Goal: Task Accomplishment & Management: Manage account settings

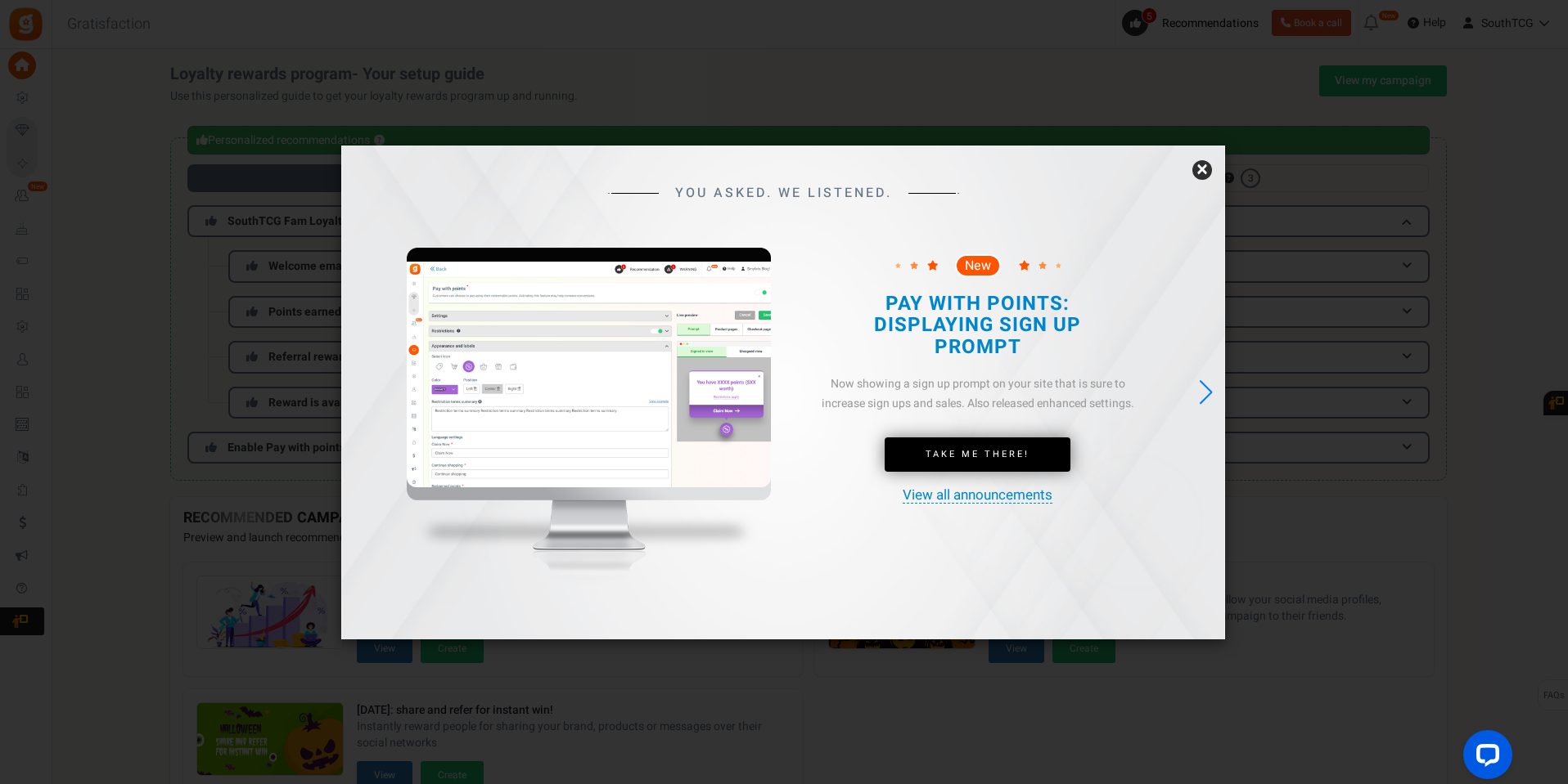
click at [1036, 583] on div "YOU ASKED. WE LISTENED. New Take Me There!" at bounding box center [783, 392] width 883 height 494
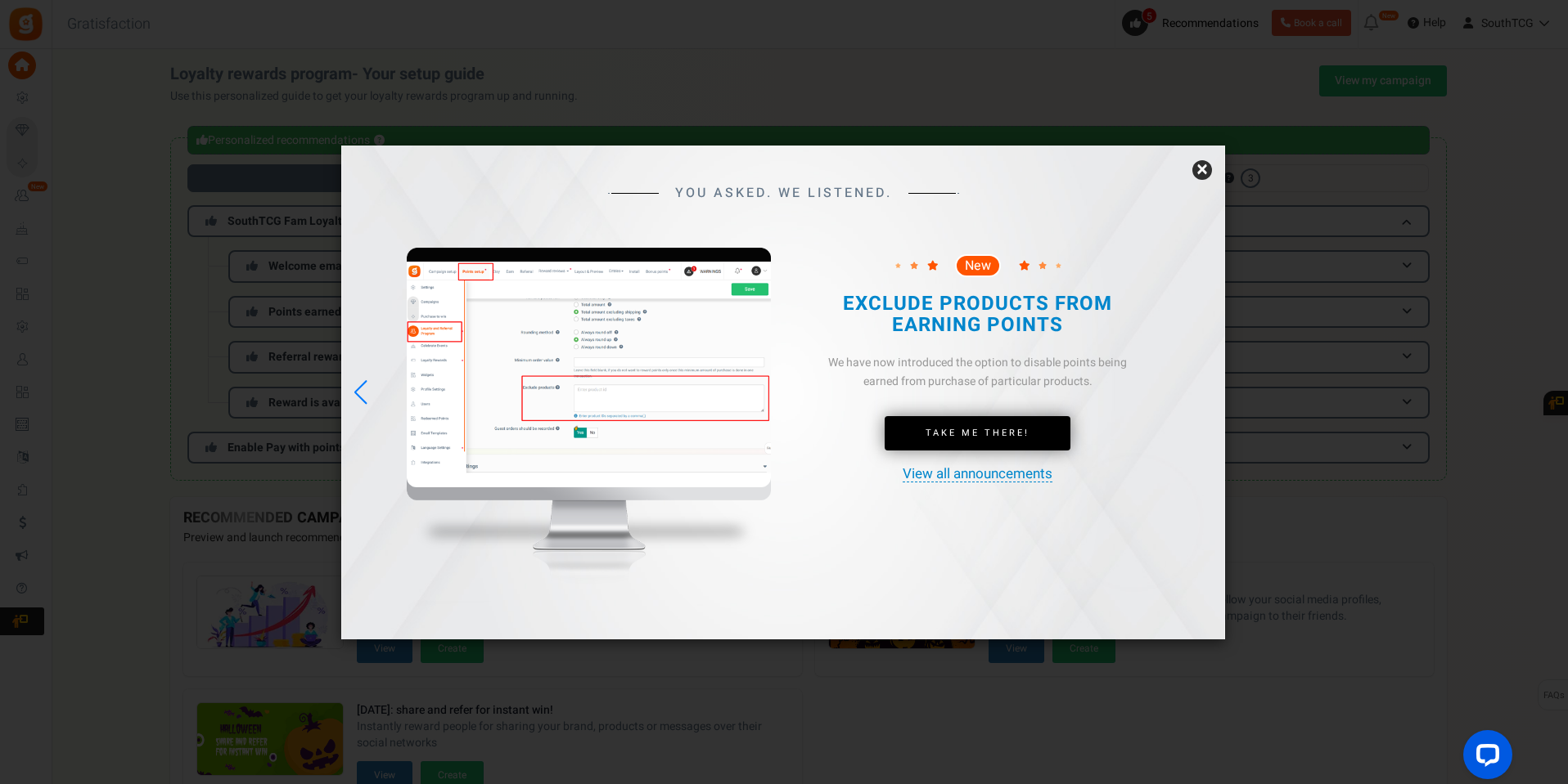
click at [1201, 171] on link "×" at bounding box center [1201, 169] width 19 height 19
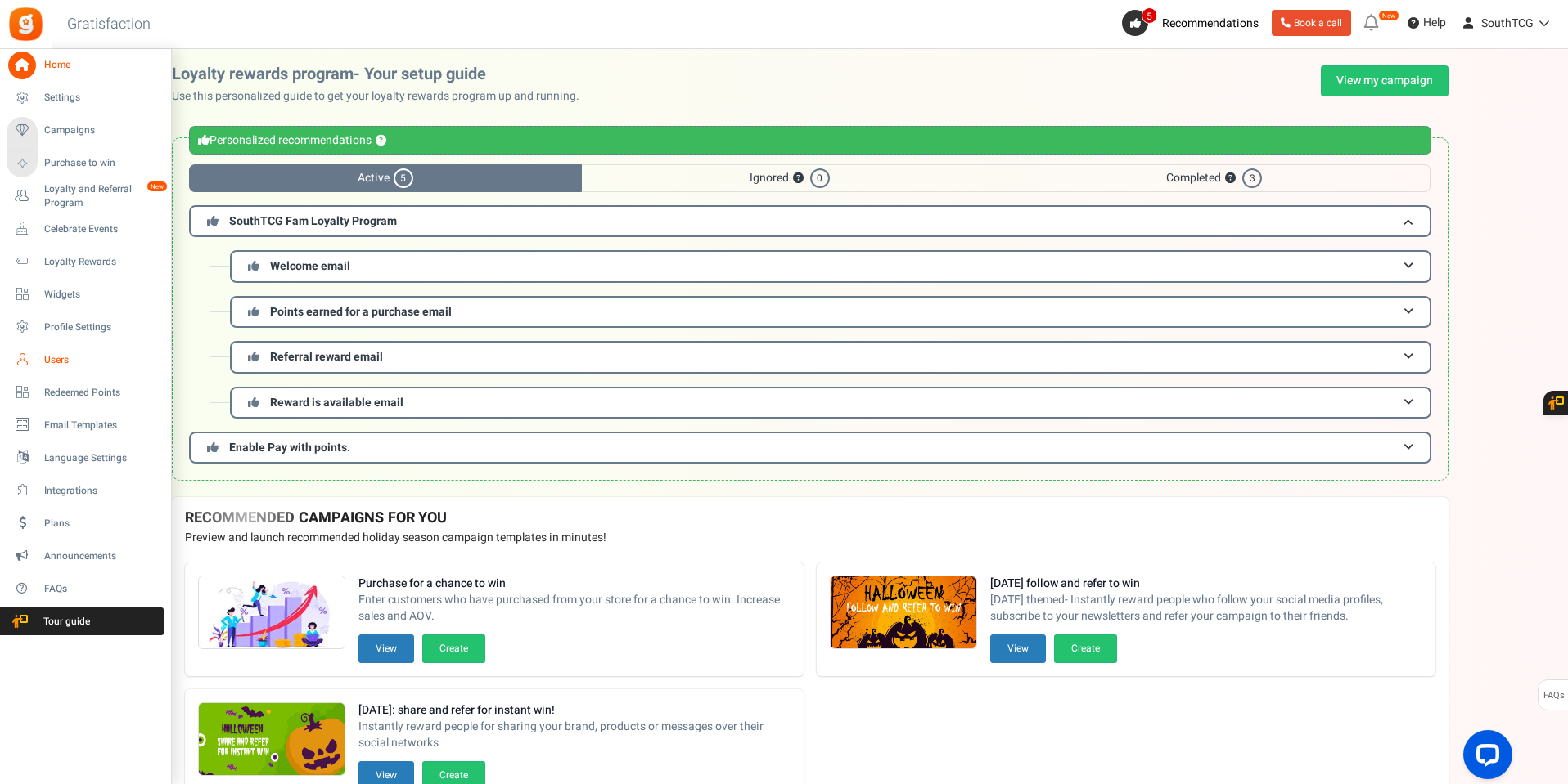
click at [49, 356] on span "Users" at bounding box center [101, 360] width 115 height 14
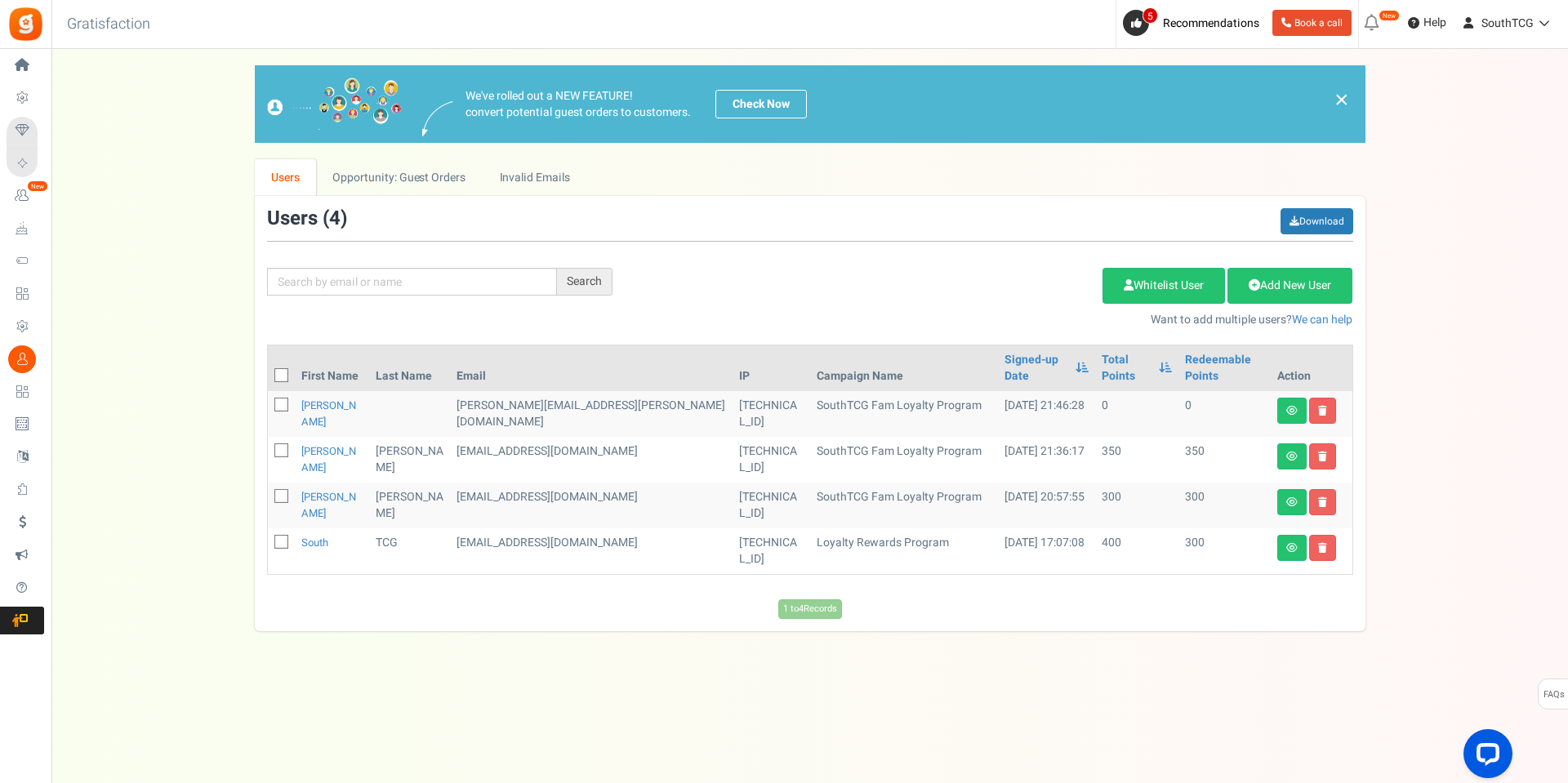
drag, startPoint x: 542, startPoint y: 685, endPoint x: 563, endPoint y: 659, distance: 33.4
click at [542, 685] on div "View less View more × [NEW!] Include taxes and shipping when rewarding points f…" at bounding box center [784, 400] width 1568 height 702
click at [1288, 452] on icon at bounding box center [1292, 456] width 11 height 10
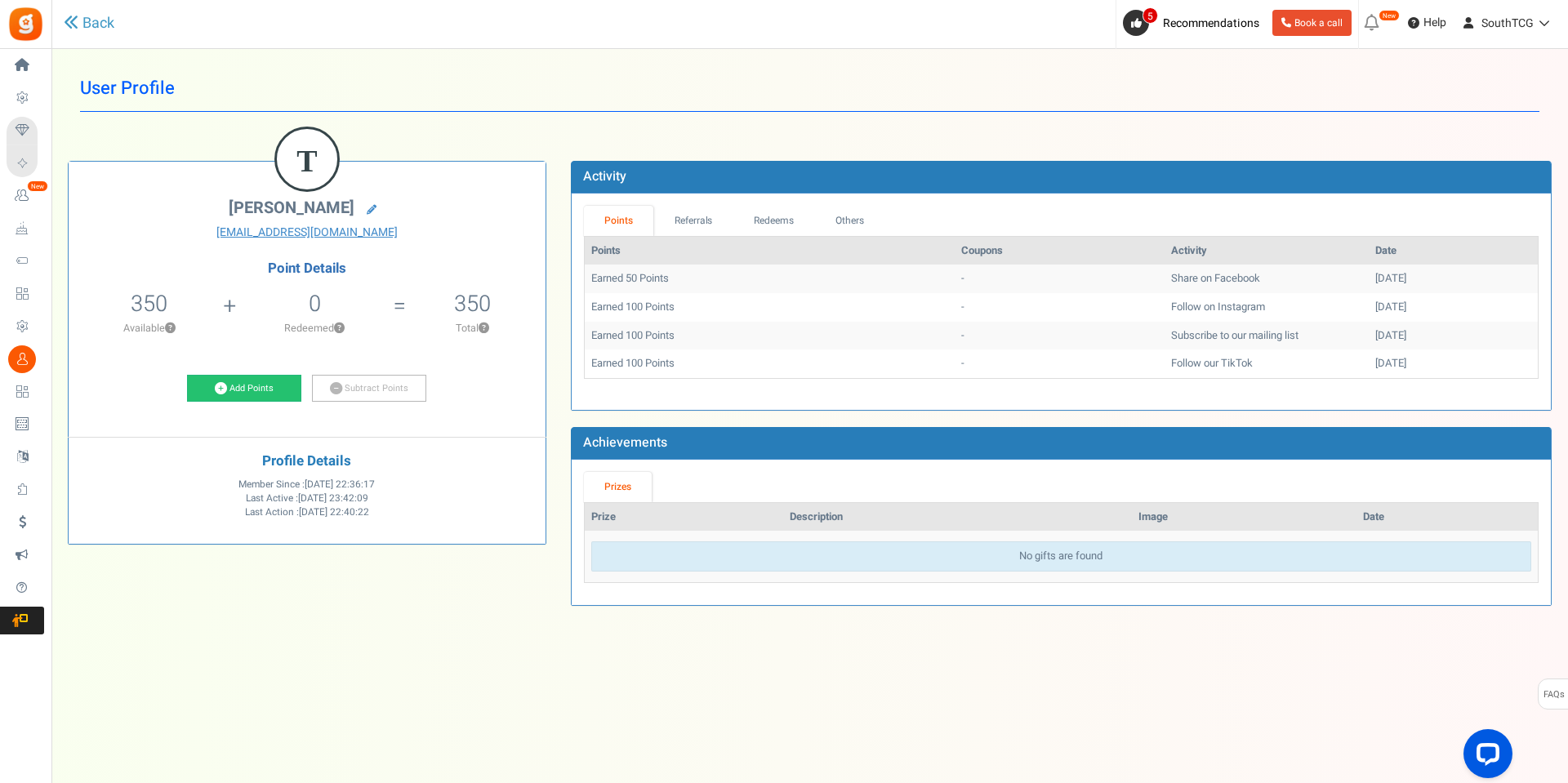
click at [997, 730] on div "View less View more × [NEW!] Include taxes and shipping when rewarding points f…" at bounding box center [784, 400] width 1568 height 702
click at [707, 206] on link "Referrals" at bounding box center [693, 220] width 80 height 30
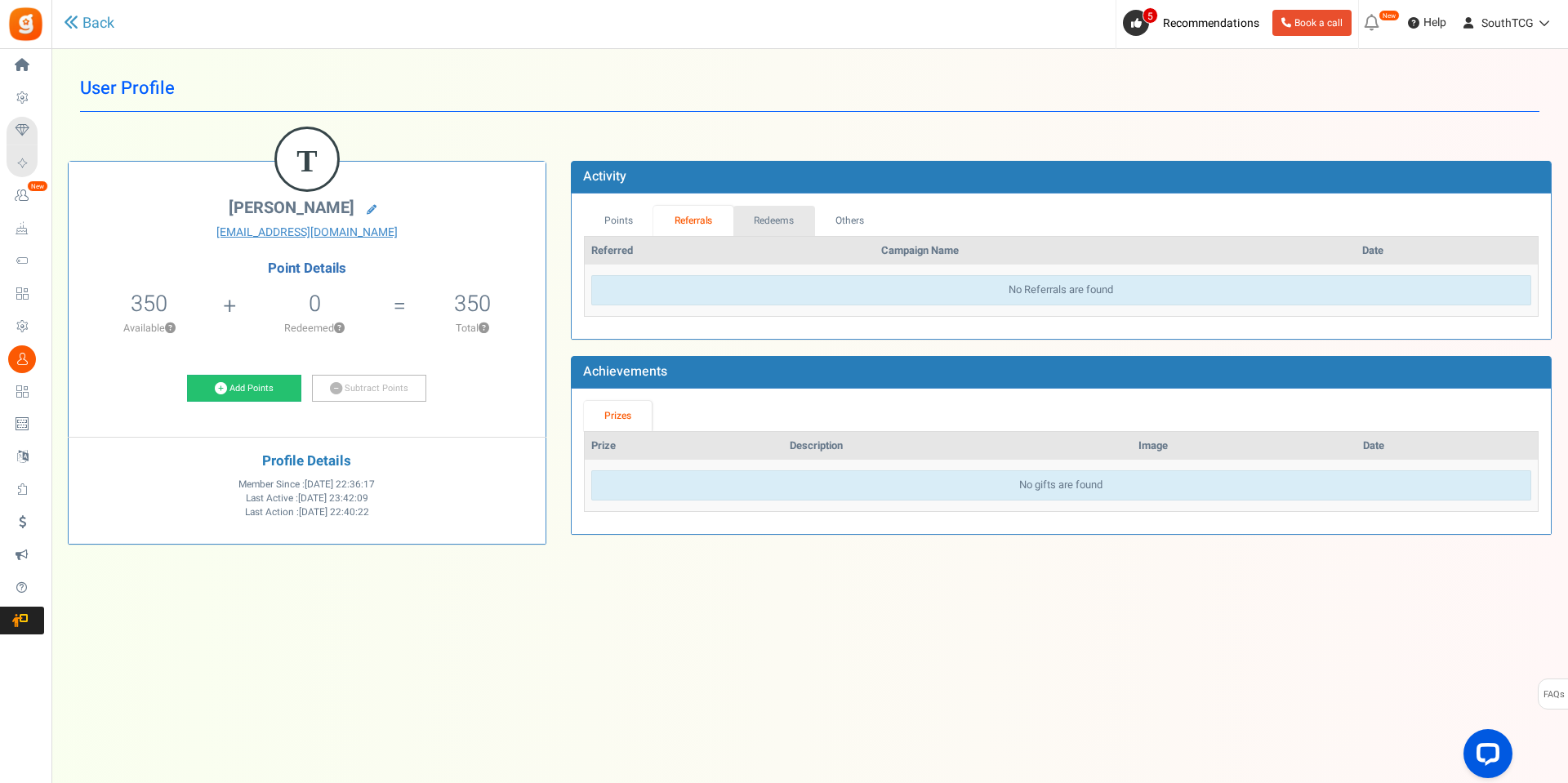
click at [767, 217] on link "Redeems" at bounding box center [774, 220] width 81 height 30
click at [840, 218] on link "Others" at bounding box center [849, 220] width 70 height 30
click at [601, 212] on link "Points" at bounding box center [618, 220] width 70 height 30
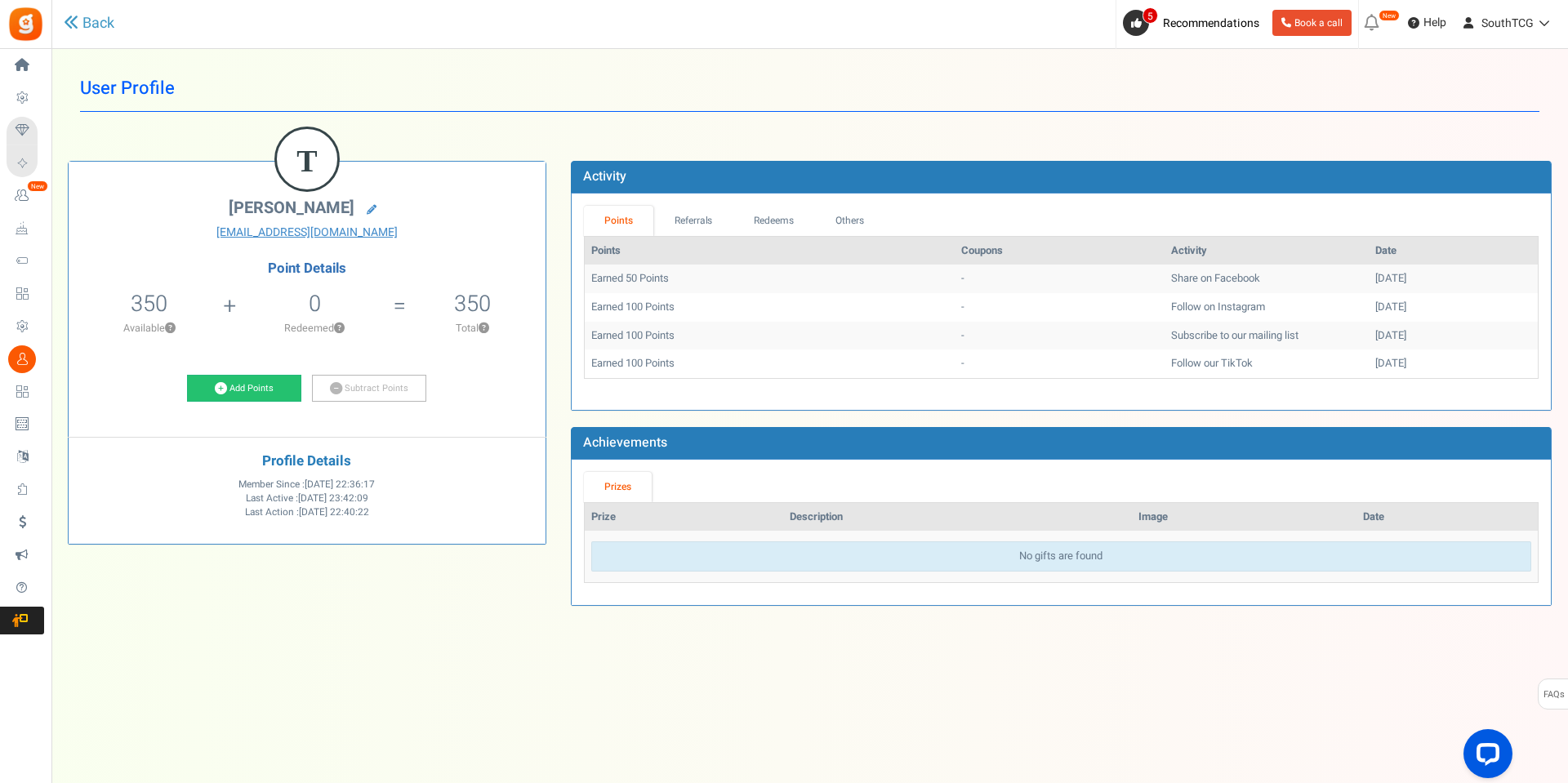
click at [349, 681] on div "View less View more × [NEW!] Include taxes and shipping when rewarding points f…" at bounding box center [784, 400] width 1568 height 702
click at [249, 386] on link "Add Points" at bounding box center [243, 389] width 114 height 27
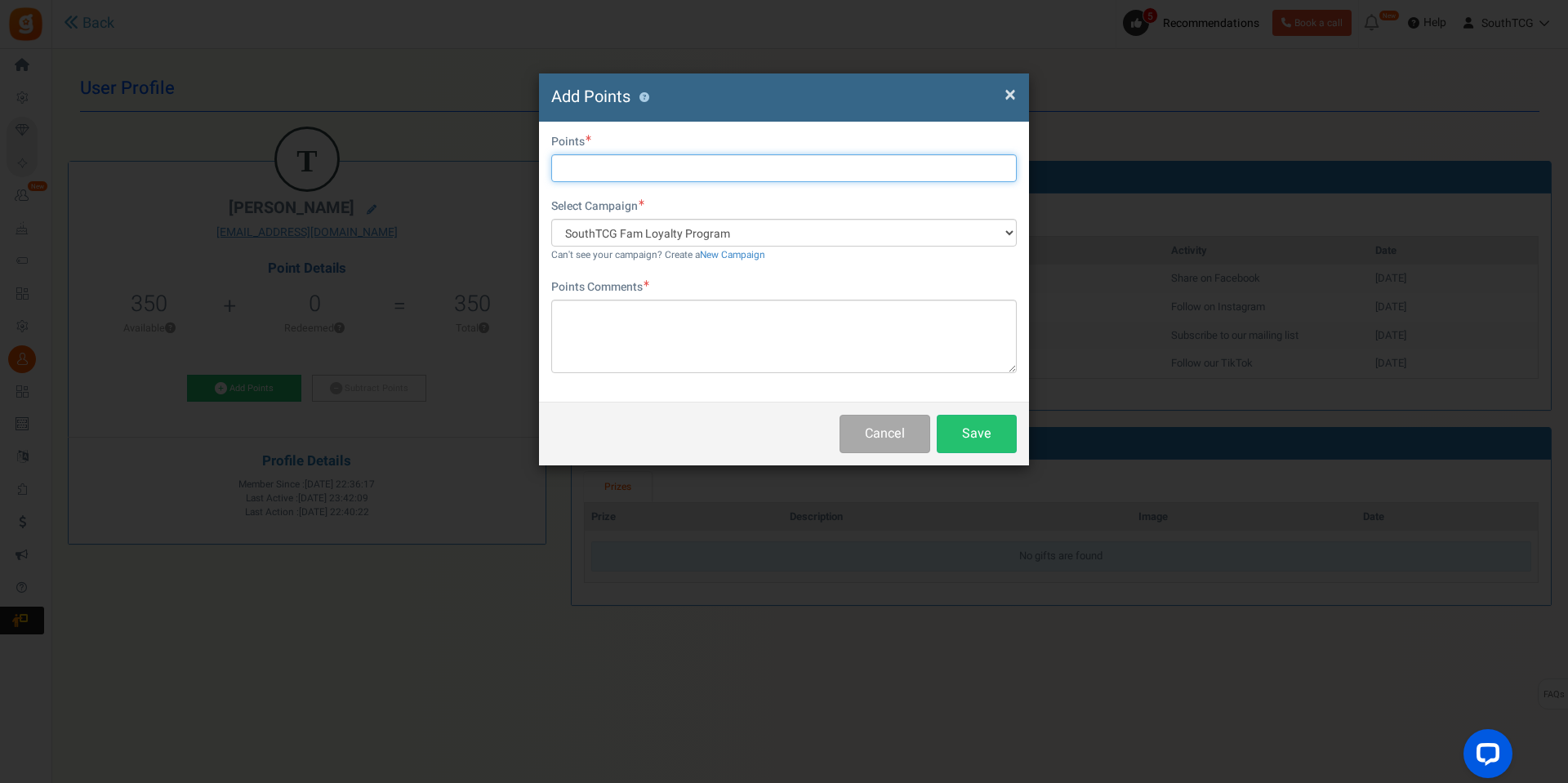
click at [606, 175] on input "text" at bounding box center [784, 168] width 466 height 27
type input "100"
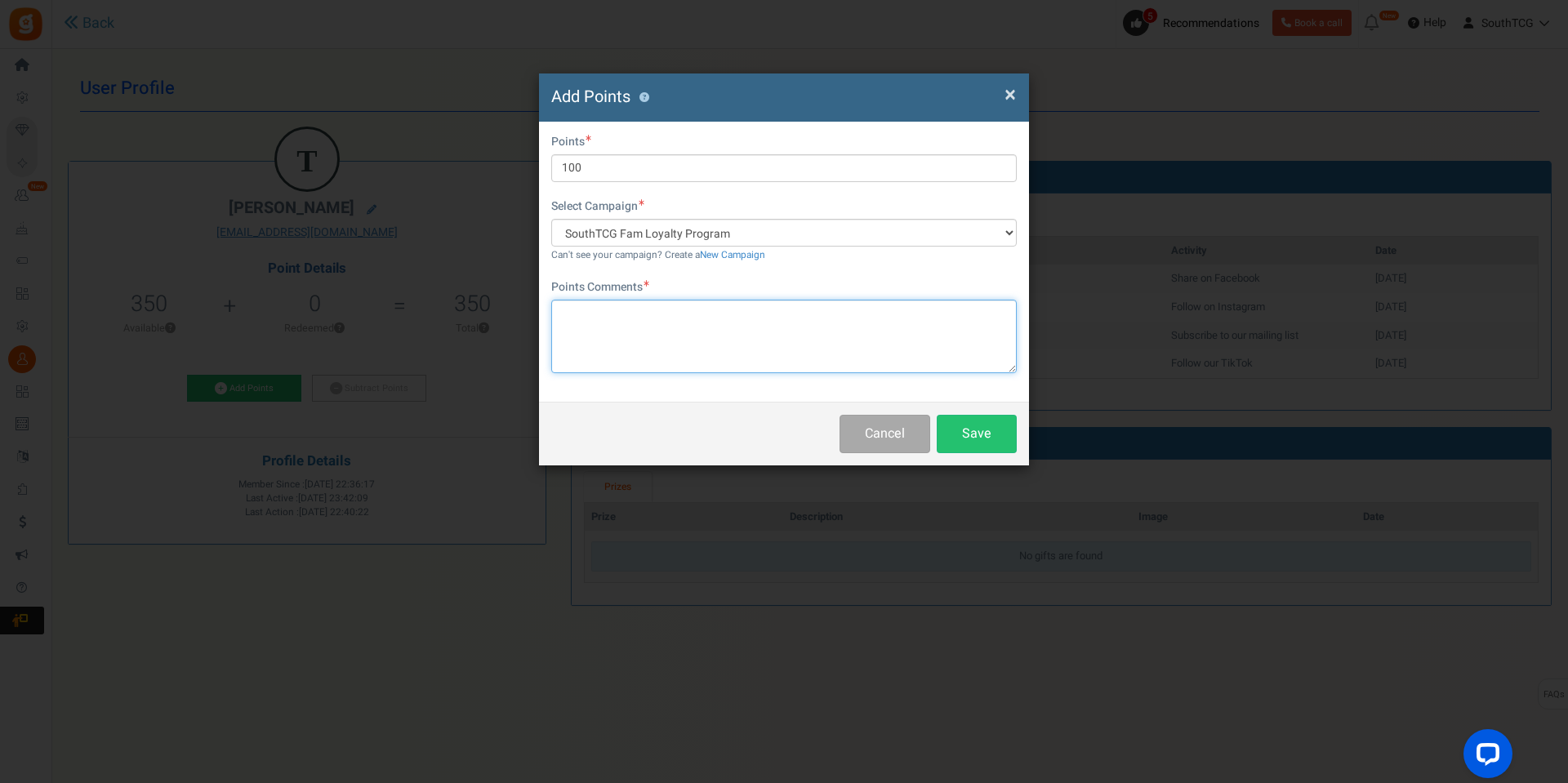
click at [619, 340] on textarea at bounding box center [784, 337] width 466 height 73
type textarea "Bro Code"
click at [997, 443] on button "Save" at bounding box center [976, 434] width 80 height 38
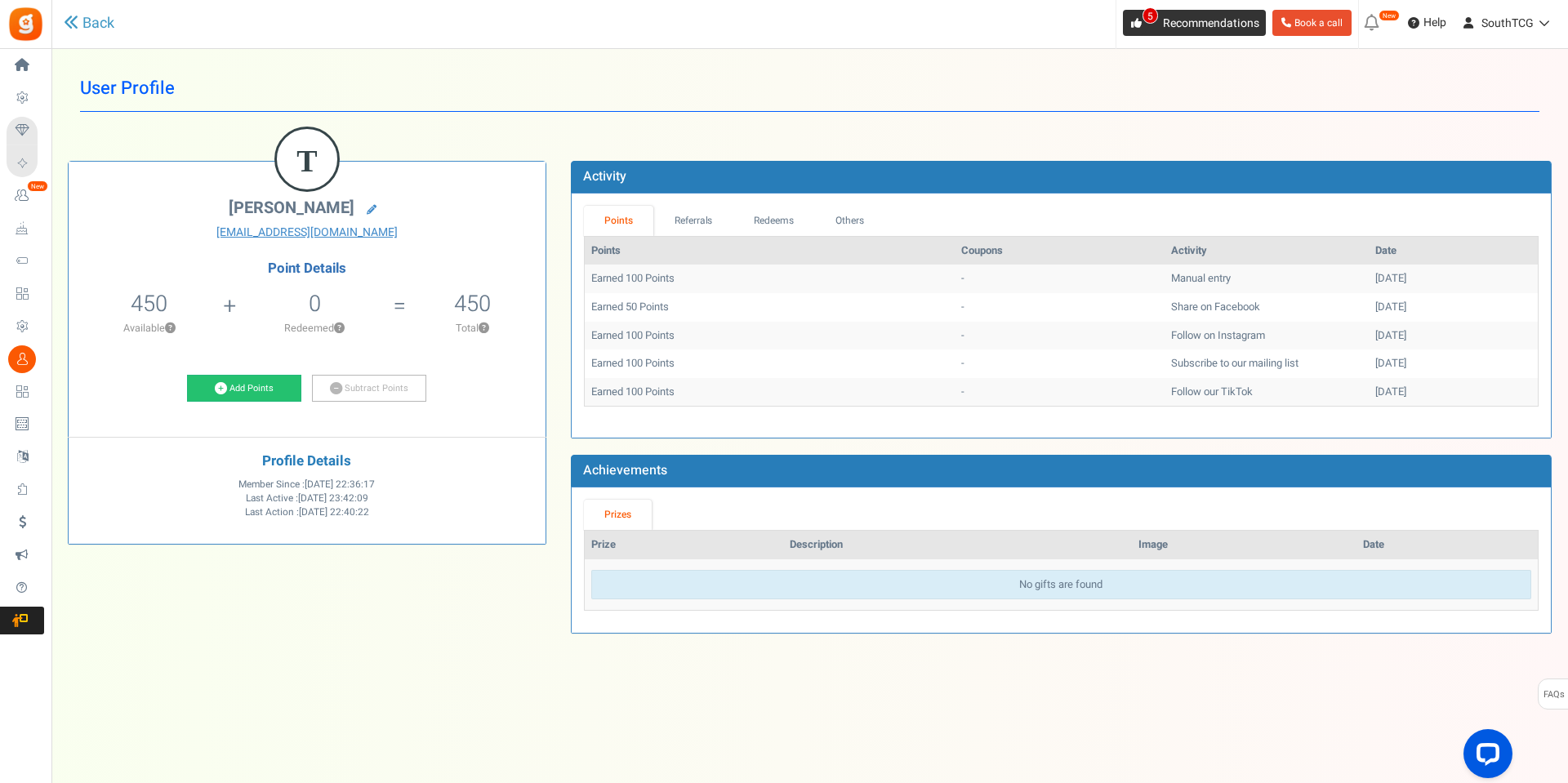
click at [1164, 27] on span "Recommendations" at bounding box center [1210, 23] width 96 height 17
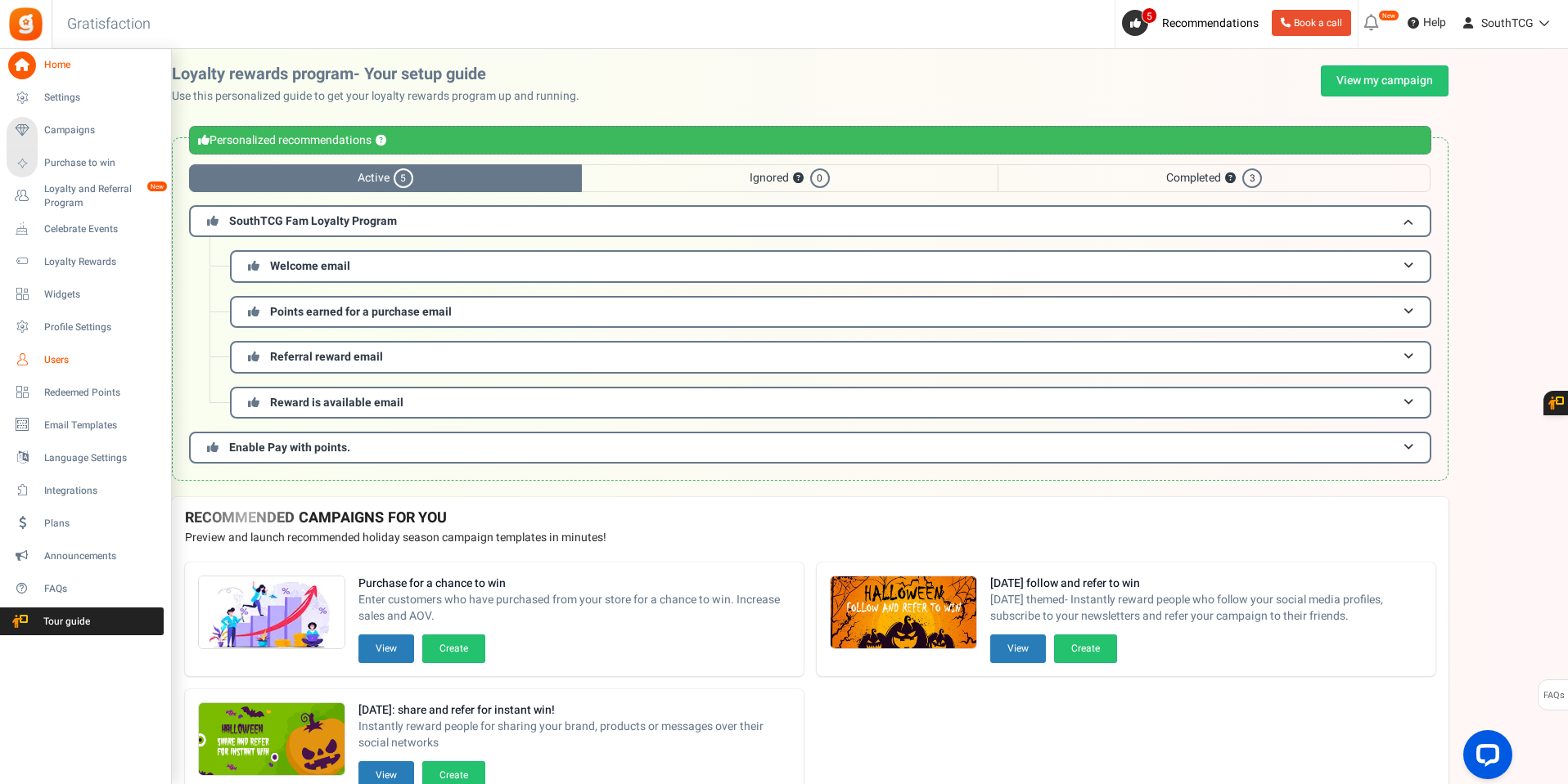
click at [49, 364] on span "Users" at bounding box center [101, 360] width 115 height 14
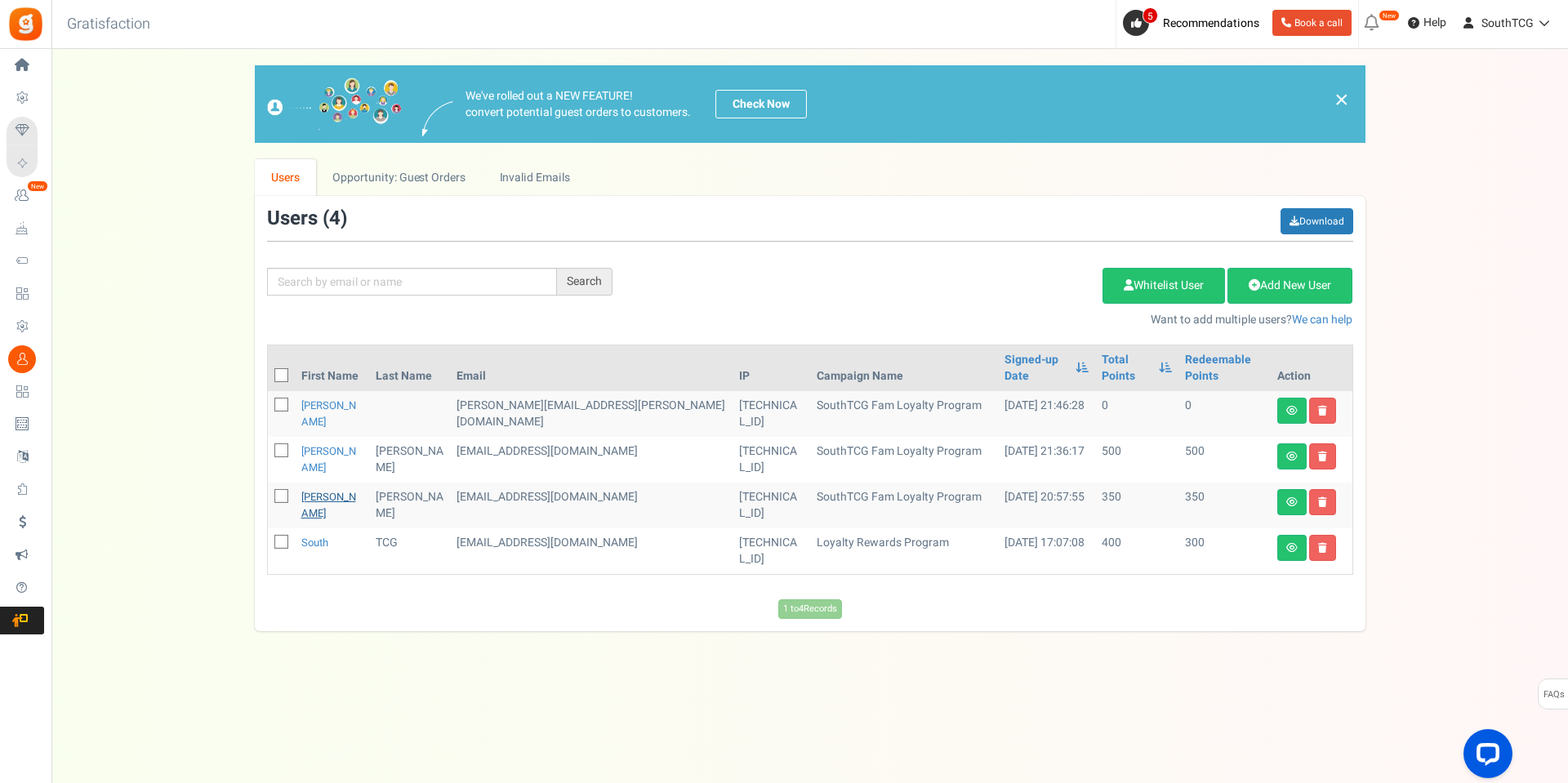
click at [317, 489] on link "[PERSON_NAME]" at bounding box center [328, 505] width 55 height 32
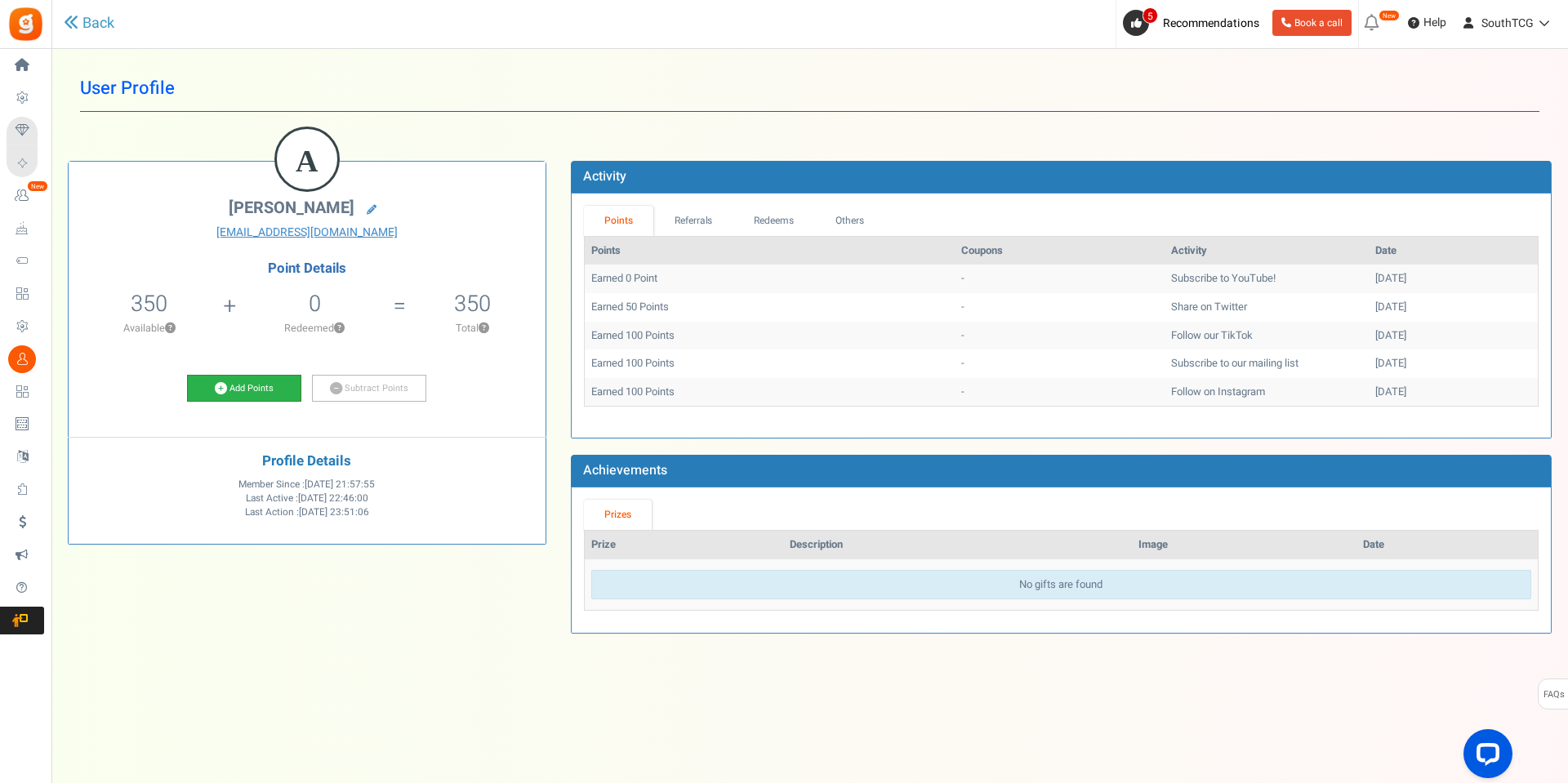
click at [256, 381] on link "Add Points" at bounding box center [243, 389] width 114 height 27
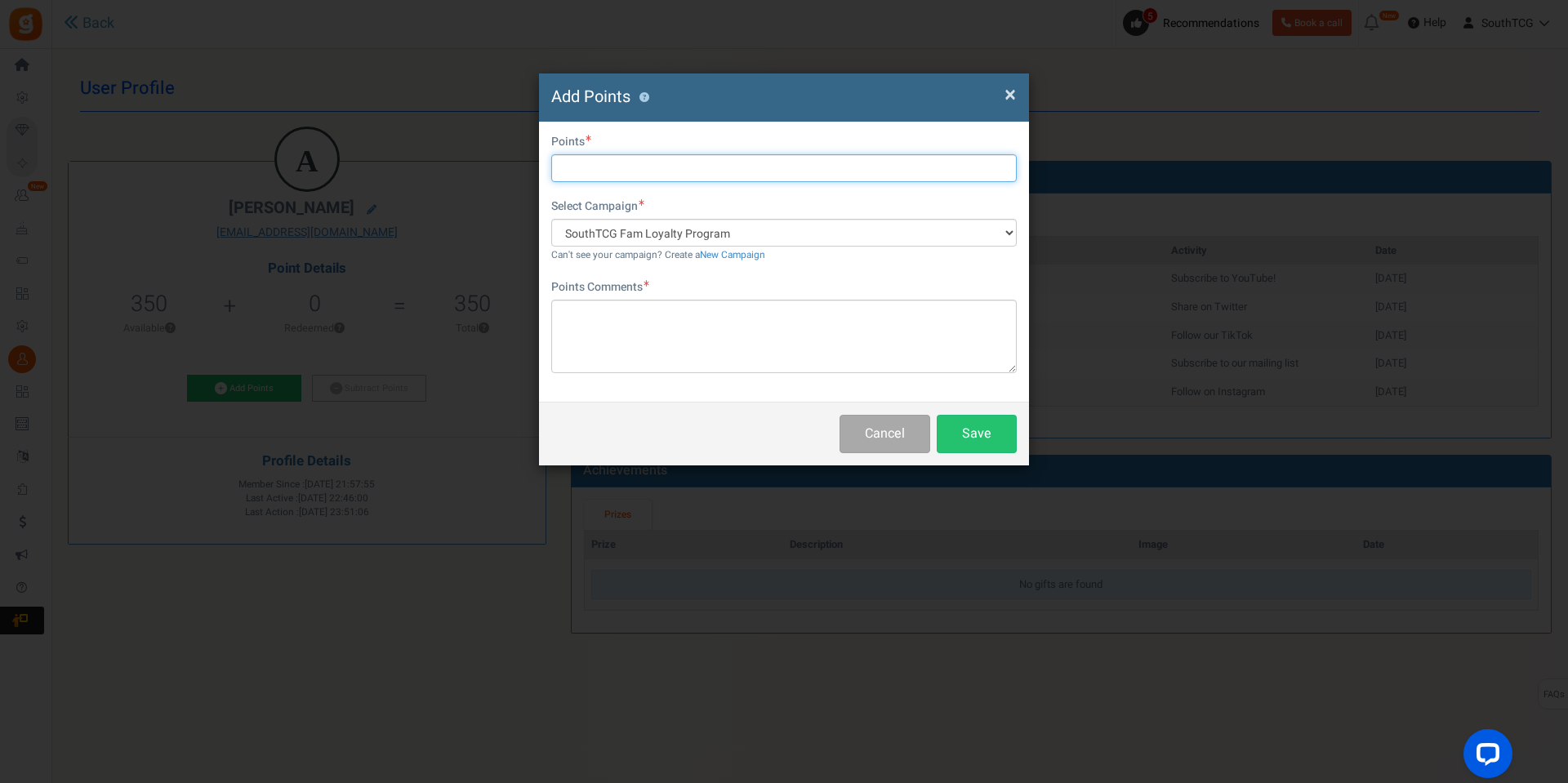
click at [639, 164] on input "text" at bounding box center [784, 168] width 466 height 27
type input "69"
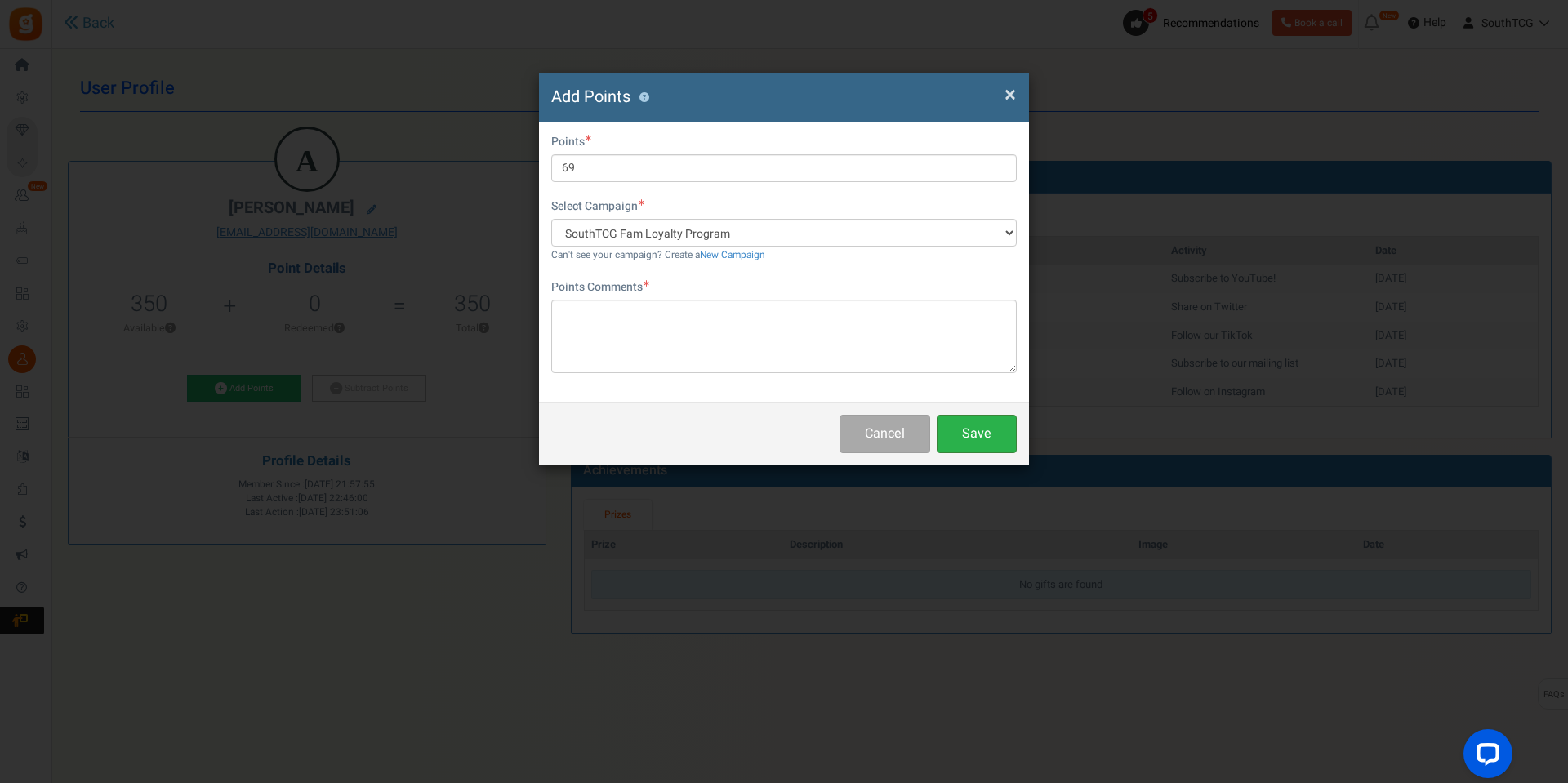
click at [999, 426] on button "Save" at bounding box center [976, 434] width 80 height 38
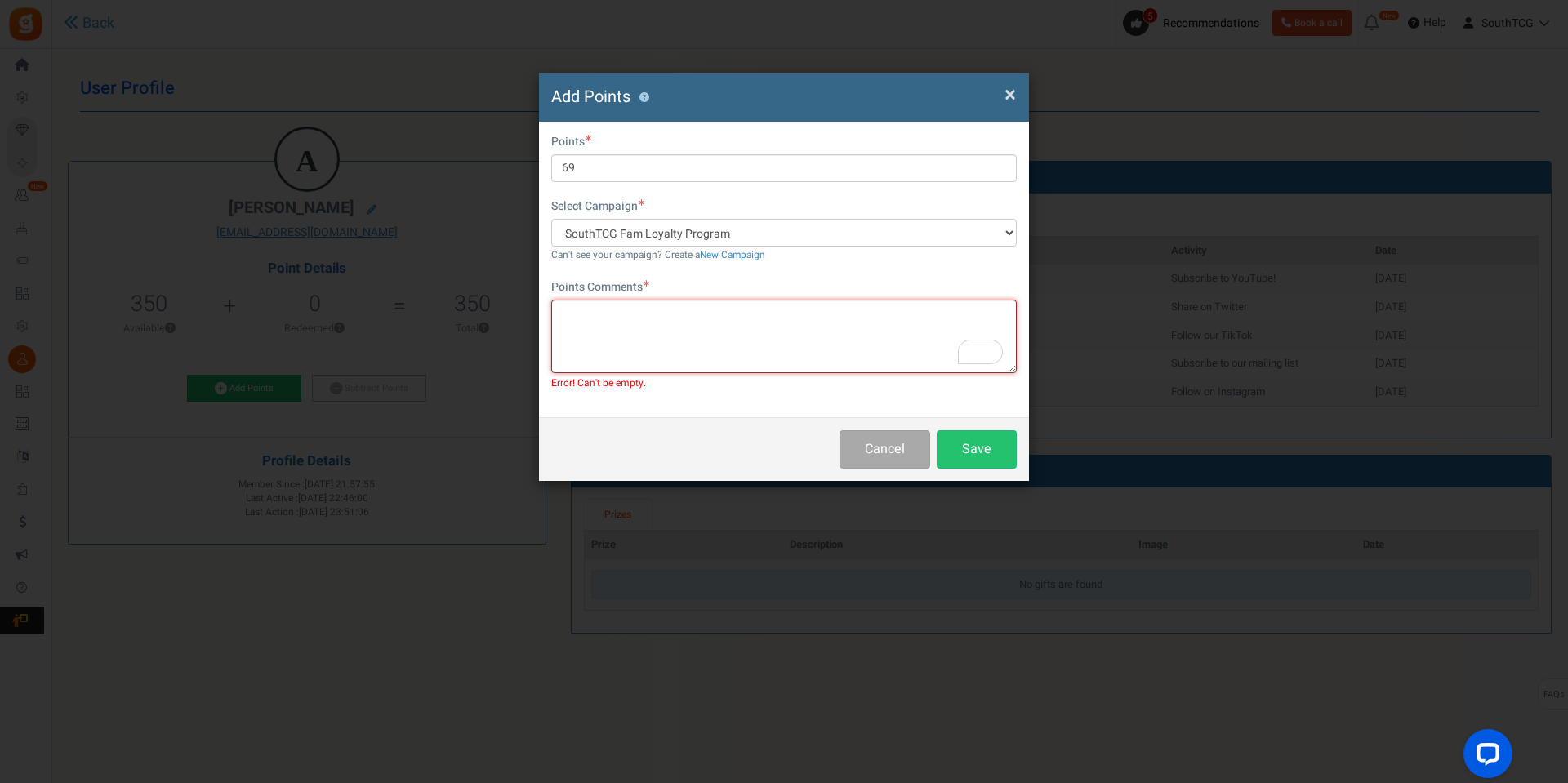
click at [639, 344] on textarea "To enrich screen reader interactions, please activate Accessibility in Grammarl…" at bounding box center [784, 337] width 466 height 73
click at [575, 310] on textarea "GIggity" at bounding box center [784, 337] width 466 height 73
type textarea "Giggity"
click at [993, 443] on button "Save" at bounding box center [976, 450] width 80 height 38
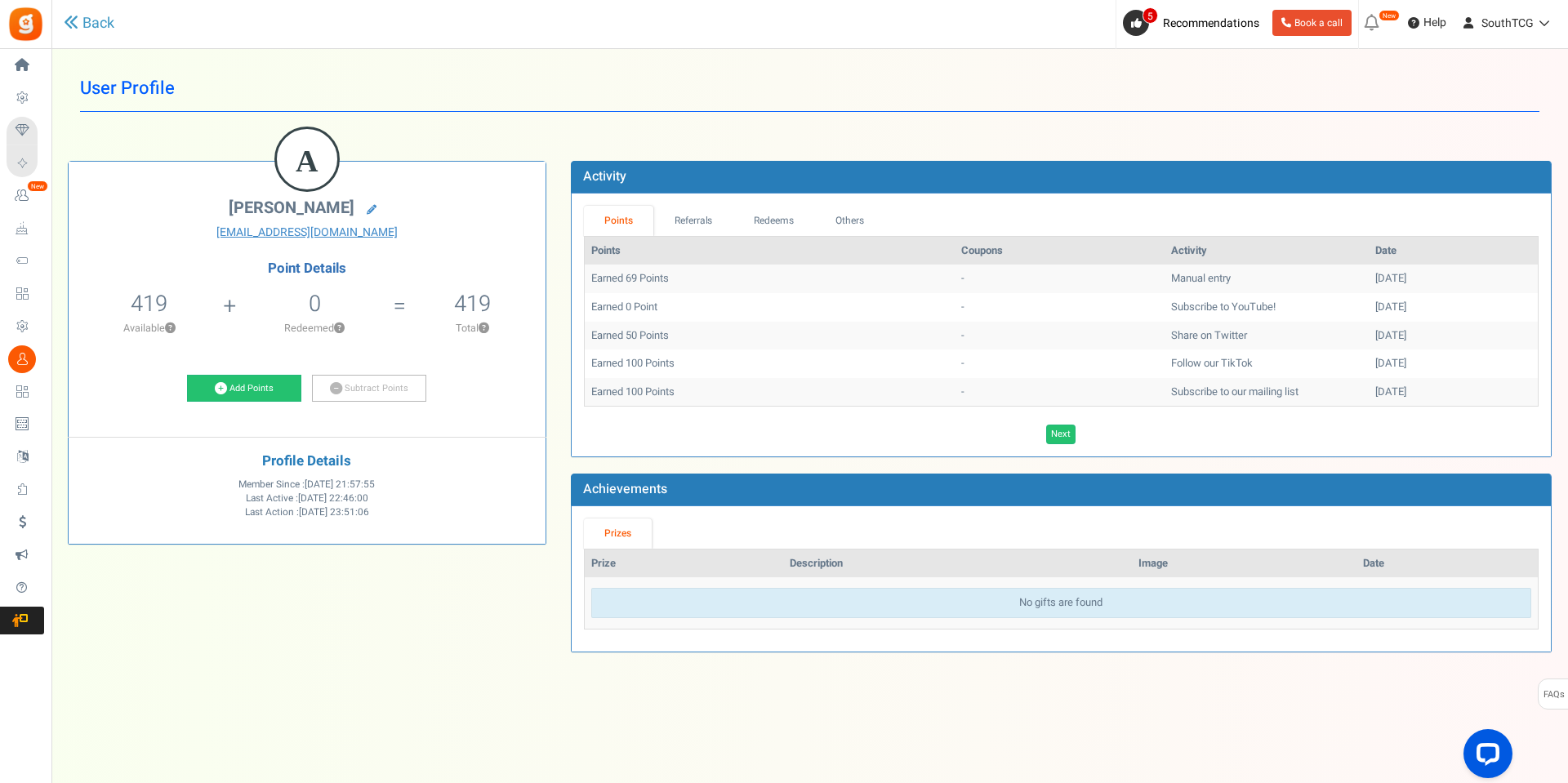
click at [299, 697] on div "View less View more × [NEW!] Include taxes and shipping when rewarding points f…" at bounding box center [784, 400] width 1568 height 702
click at [476, 629] on div "A [PERSON_NAME] [EMAIL_ADDRESS][DOMAIN_NAME] Point Details 419 350 Redeemable 0…" at bounding box center [810, 402] width 1509 height 532
click at [837, 696] on div "View less View more × [NEW!] Include taxes and shipping when rewarding points f…" at bounding box center [784, 400] width 1568 height 702
drag, startPoint x: 671, startPoint y: 739, endPoint x: 640, endPoint y: 733, distance: 31.6
click at [671, 738] on div "View less View more × [NEW!] Include taxes and shipping when rewarding points f…" at bounding box center [784, 400] width 1568 height 702
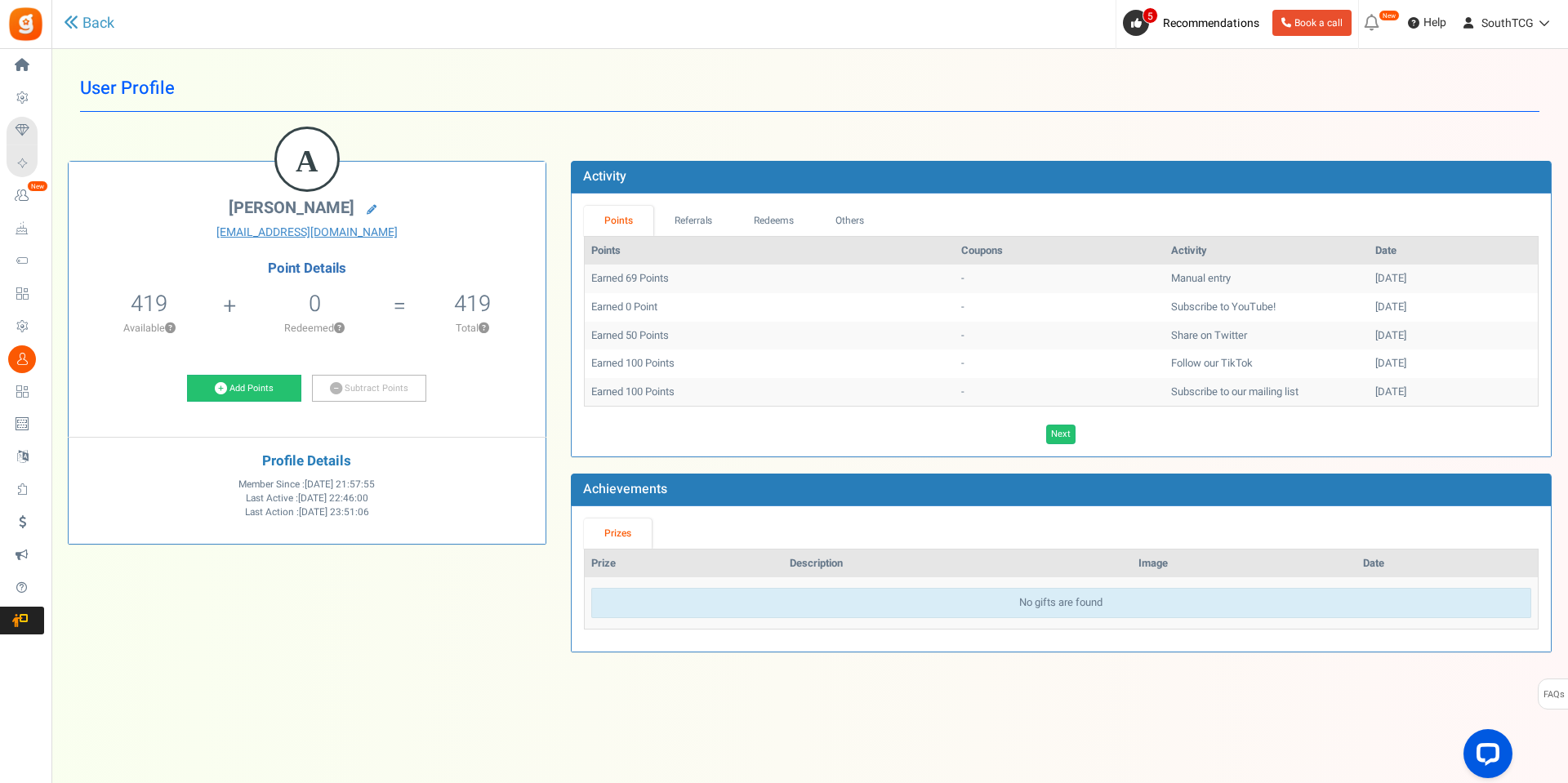
click at [433, 690] on div "View less View more × [NEW!] Include taxes and shipping when rewarding points f…" at bounding box center [784, 400] width 1568 height 702
click at [656, 226] on link "Referrals" at bounding box center [693, 220] width 80 height 30
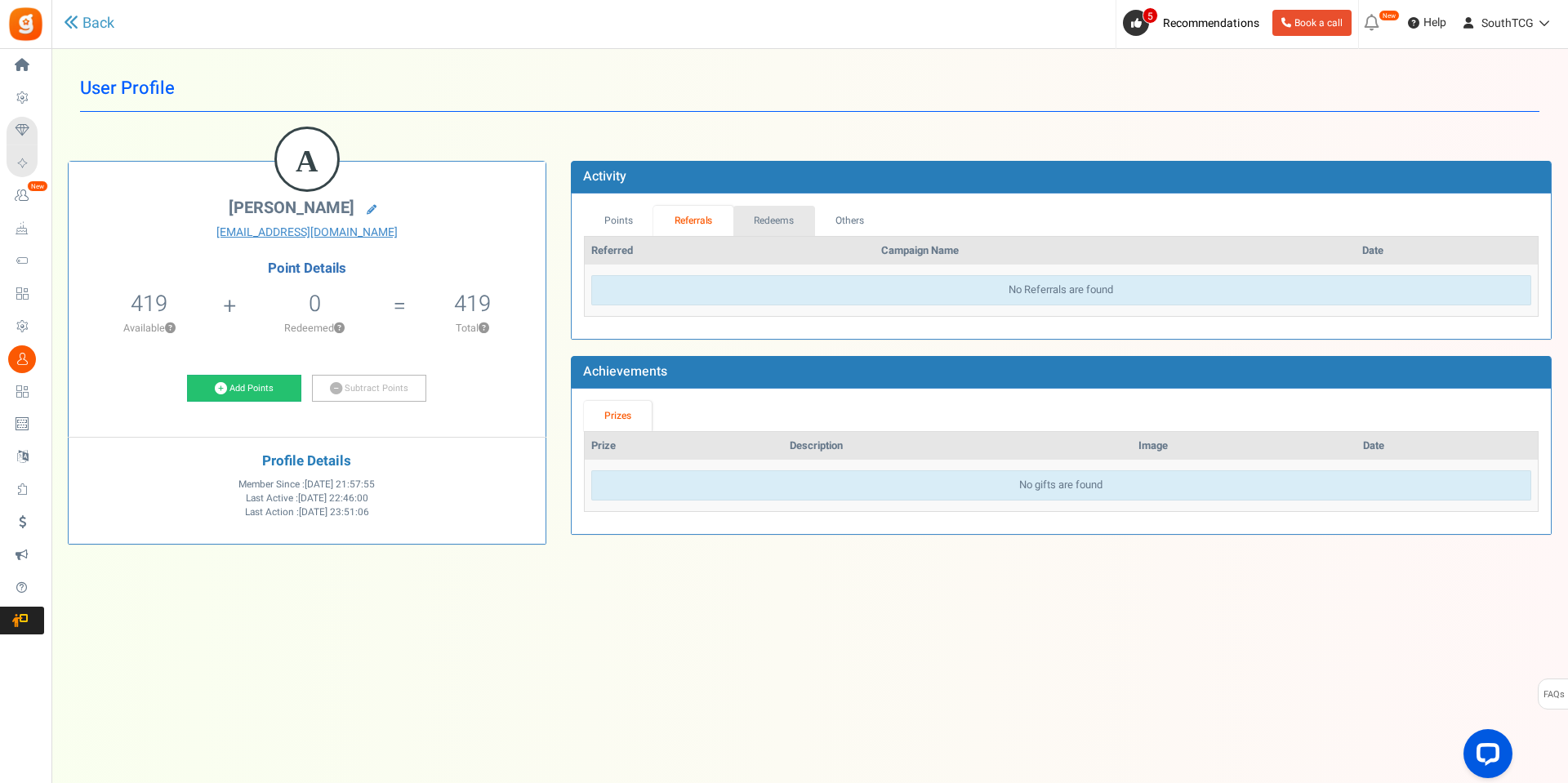
click at [769, 225] on link "Redeems" at bounding box center [774, 220] width 81 height 30
click at [843, 212] on link "Others" at bounding box center [849, 220] width 70 height 30
click at [697, 211] on link "Referrals" at bounding box center [693, 220] width 80 height 30
click at [621, 217] on link "Points" at bounding box center [618, 220] width 70 height 30
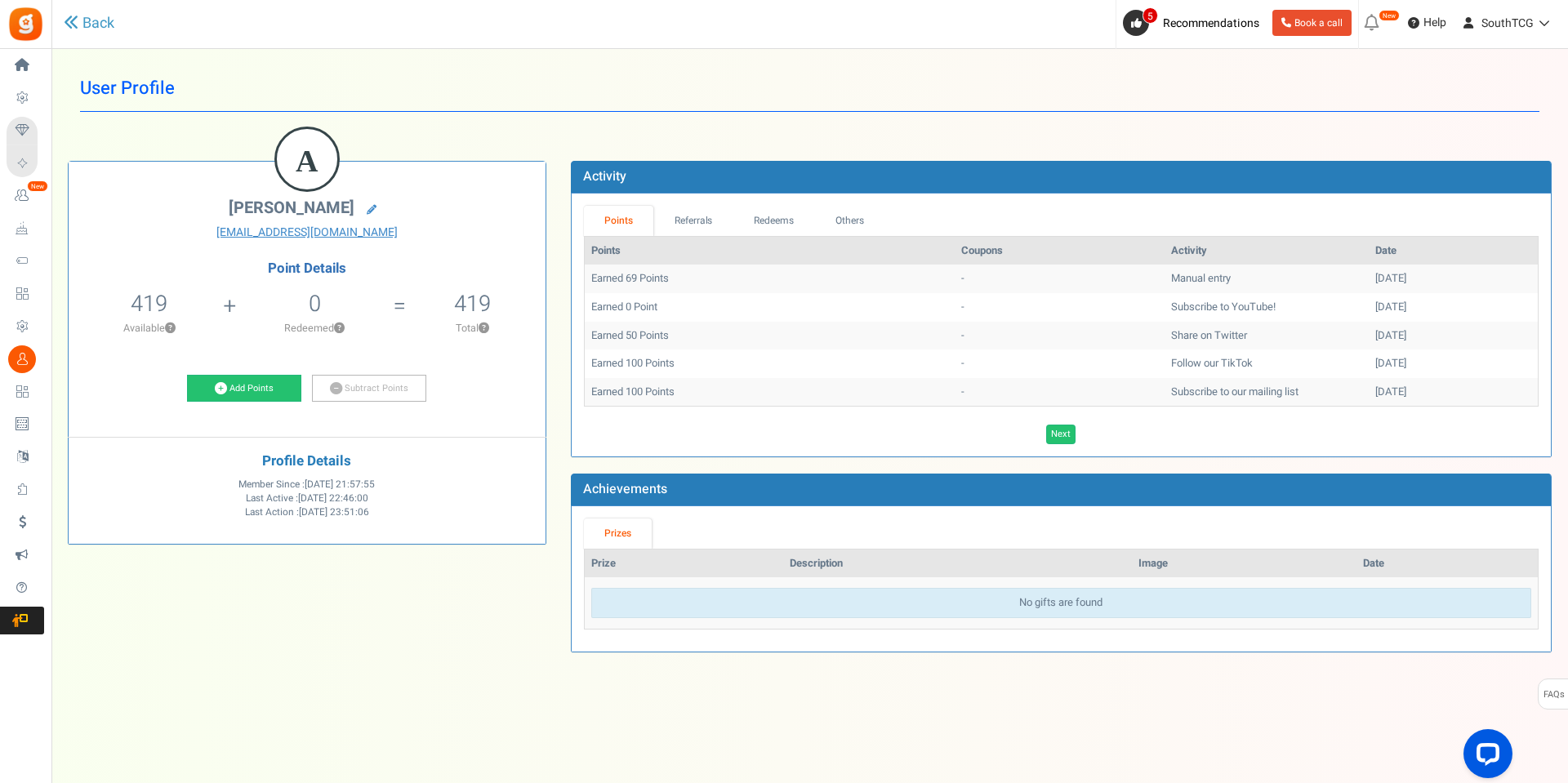
drag, startPoint x: 456, startPoint y: 670, endPoint x: 369, endPoint y: 454, distance: 232.9
click at [456, 667] on div "View less View more × [NEW!] Include taxes and shipping when rewarding points f…" at bounding box center [784, 400] width 1568 height 702
click at [385, 398] on link "Subtract Points" at bounding box center [369, 389] width 114 height 27
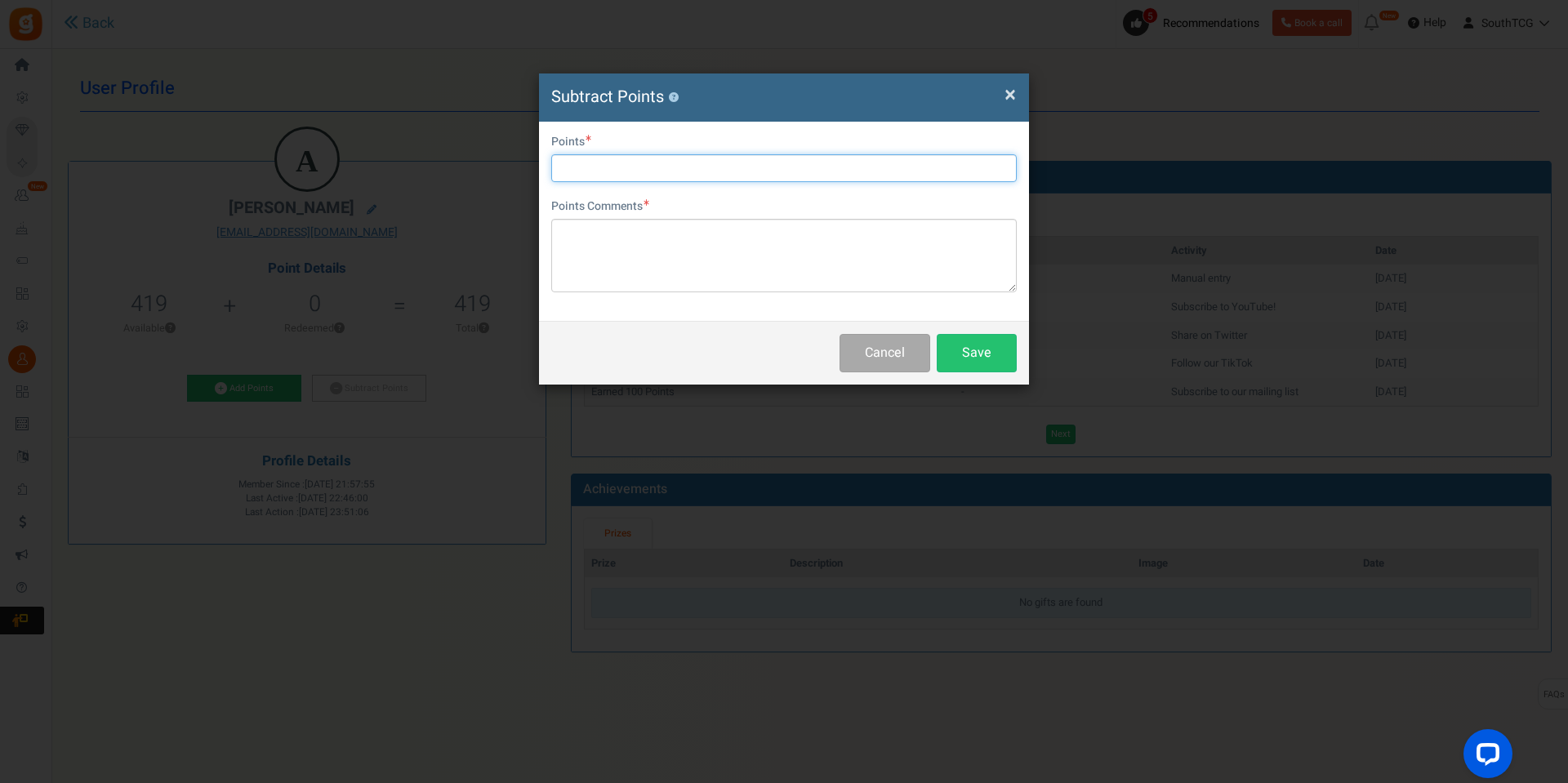
click at [599, 165] on input "text" at bounding box center [784, 168] width 466 height 27
type input "350"
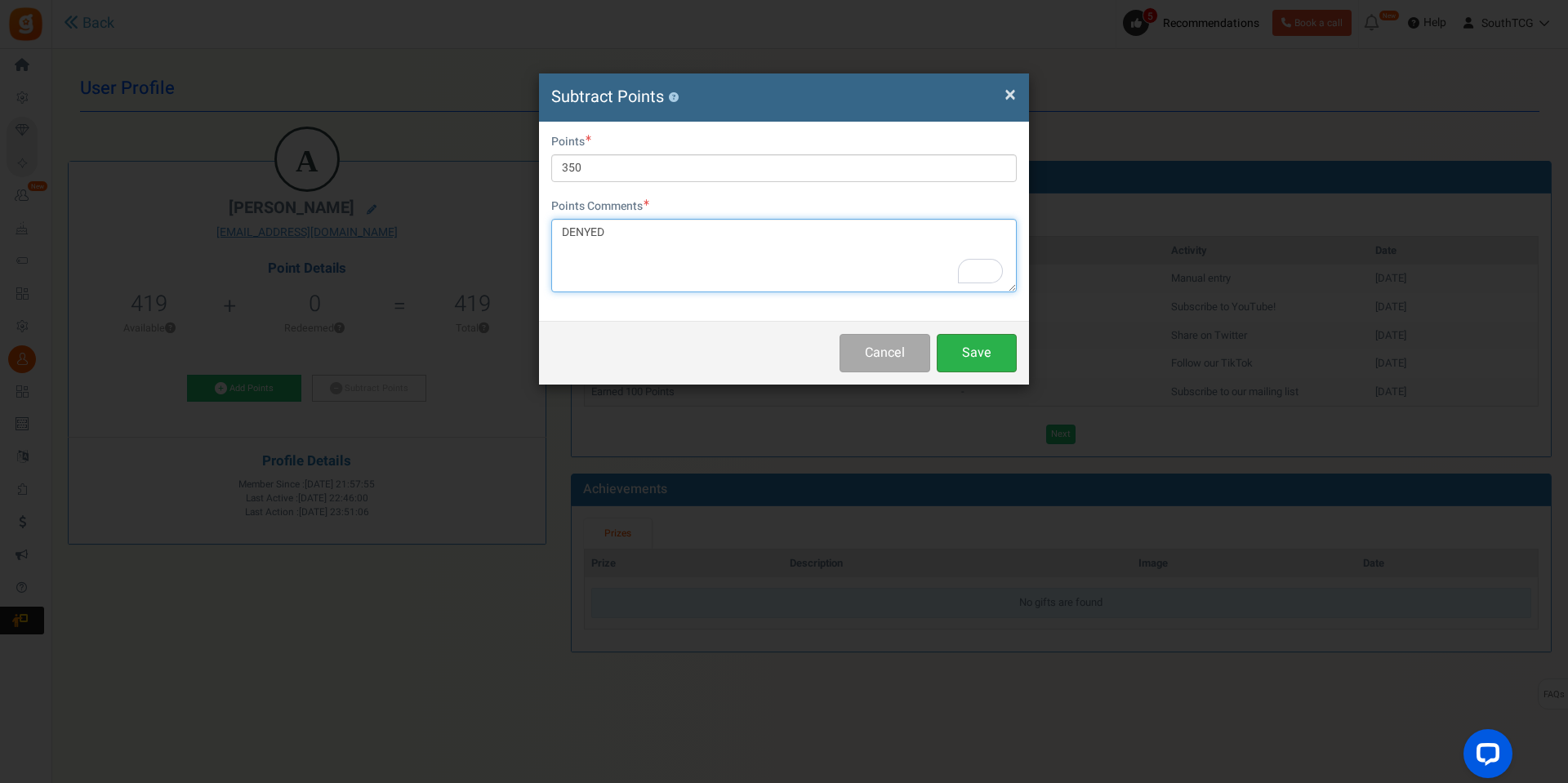
type textarea "DENYED"
click at [994, 356] on button "Save" at bounding box center [976, 353] width 80 height 38
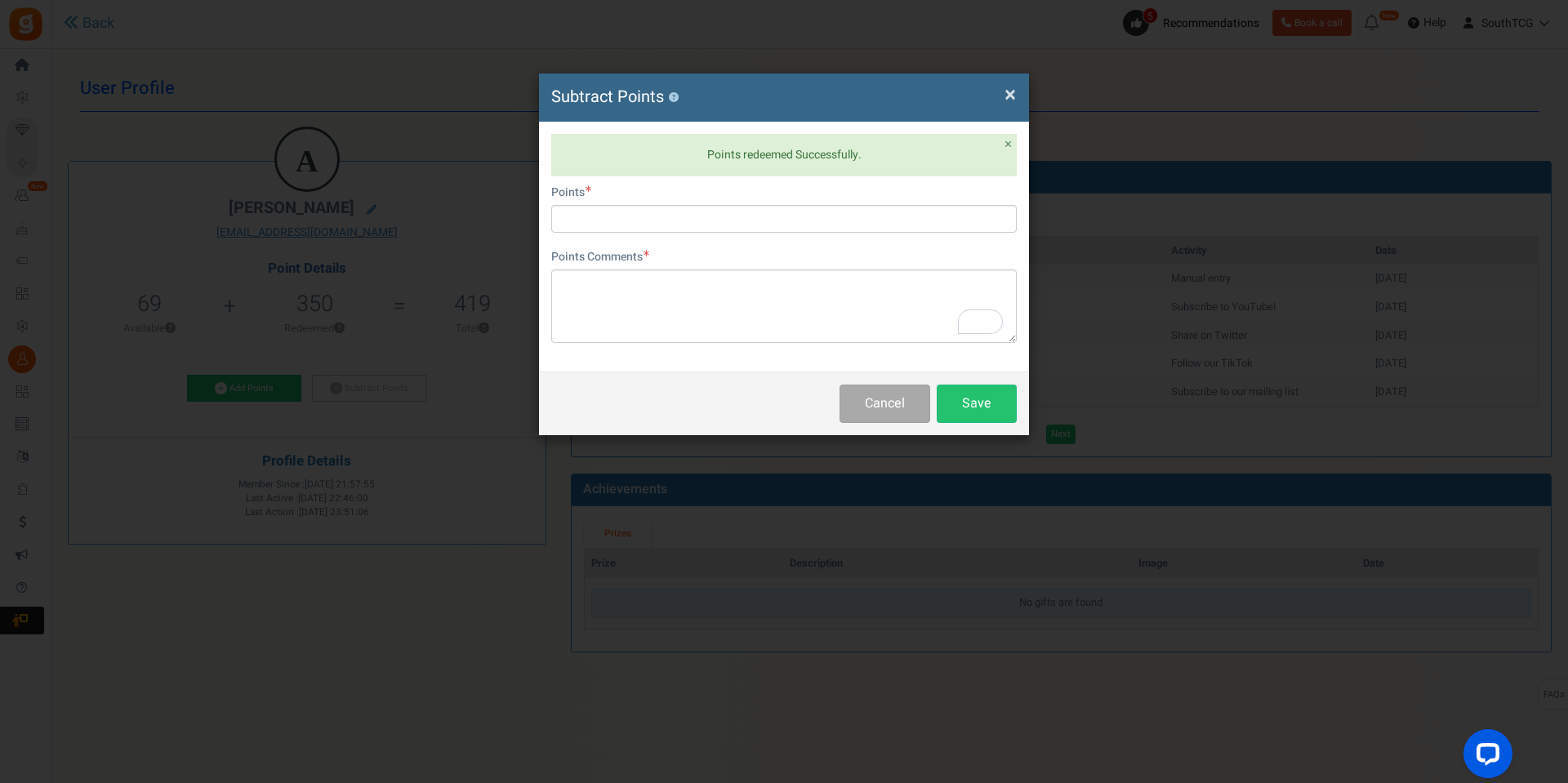
click at [1013, 88] on span "×" at bounding box center [1010, 95] width 11 height 31
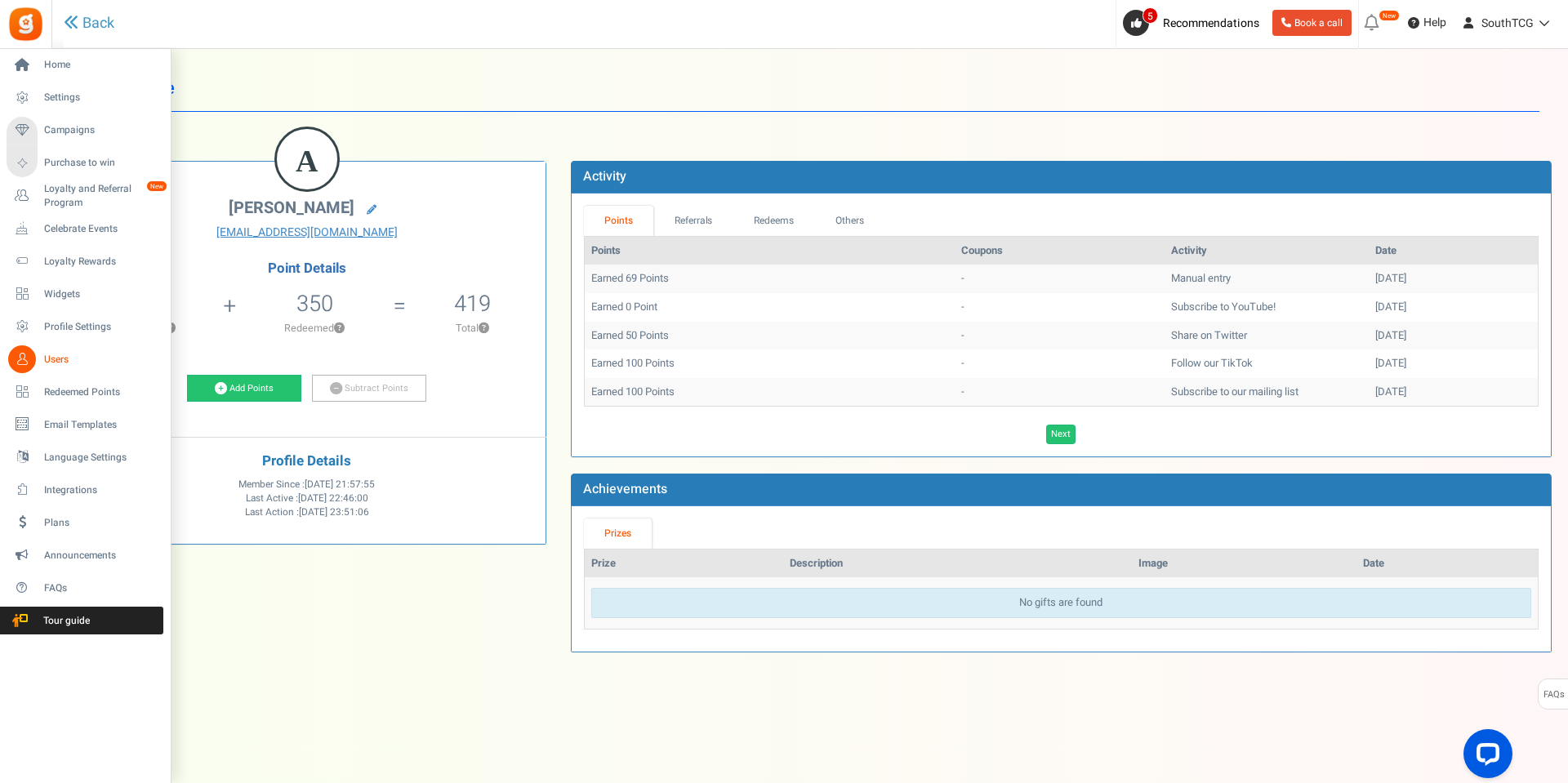
click at [15, 780] on div "Home Settings Campaigns Purchase to win Loyalty and Referral Program New Celebr…" at bounding box center [85, 416] width 171 height 735
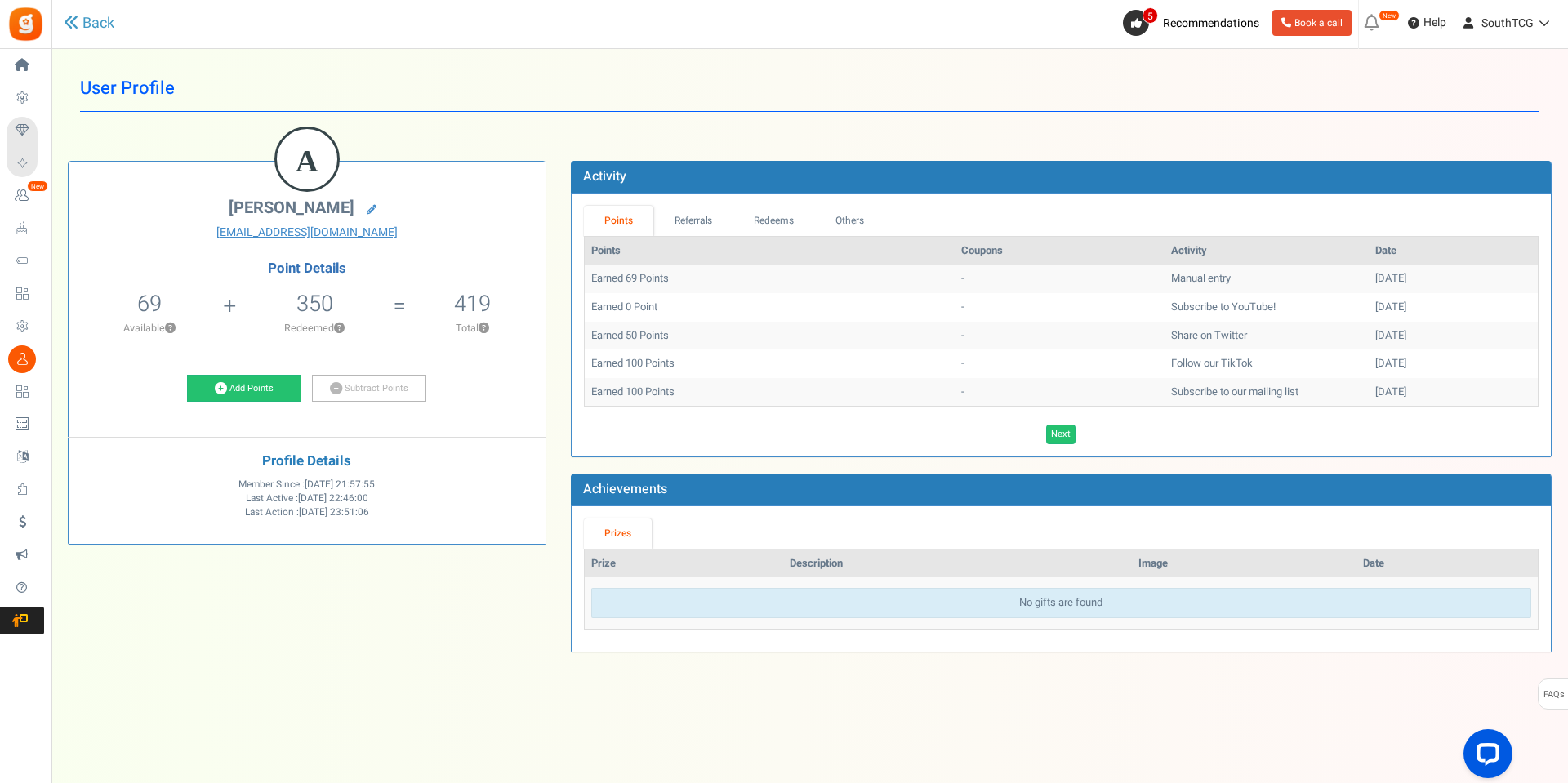
click at [279, 681] on div "View less View more × [NEW!] Include taxes and shipping when rewarding points f…" at bounding box center [784, 400] width 1568 height 702
click at [772, 106] on h1 "User Profile" at bounding box center [809, 88] width 1459 height 47
click at [462, 703] on div "View less View more × [NEW!] Include taxes and shipping when rewarding points f…" at bounding box center [784, 400] width 1568 height 702
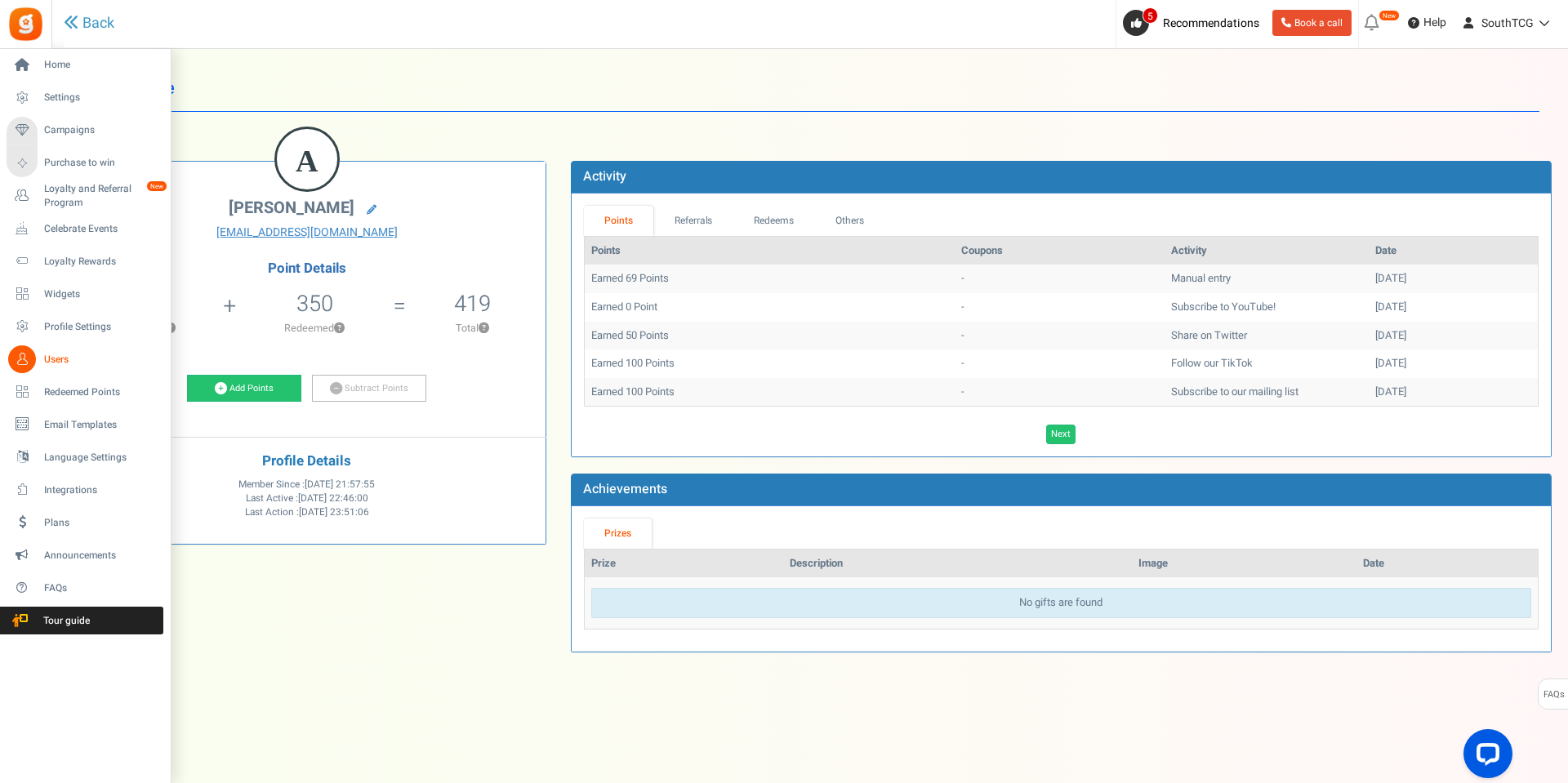
click at [44, 349] on link "Users" at bounding box center [84, 359] width 156 height 27
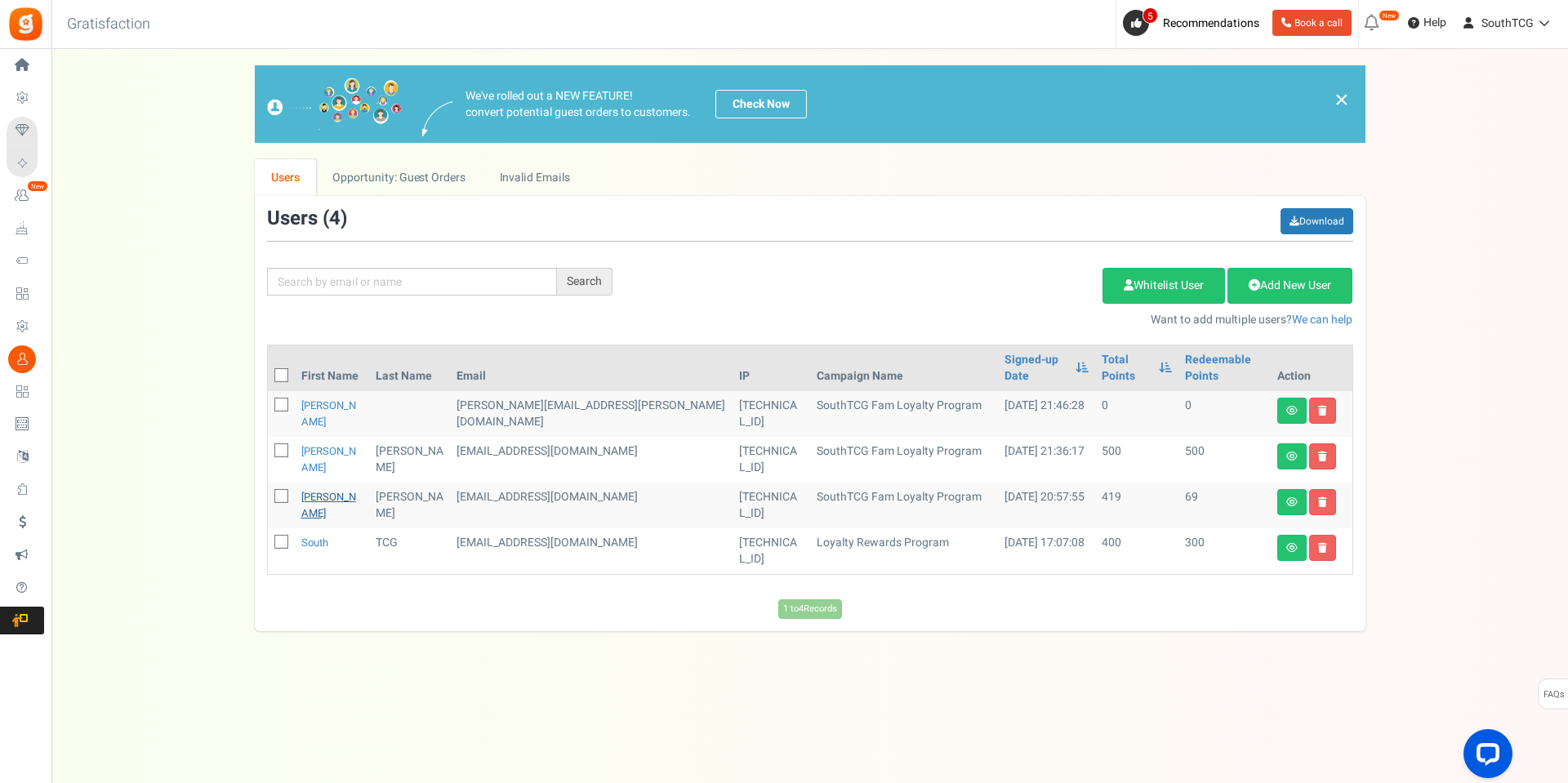
click at [319, 489] on link "[PERSON_NAME]" at bounding box center [328, 505] width 55 height 32
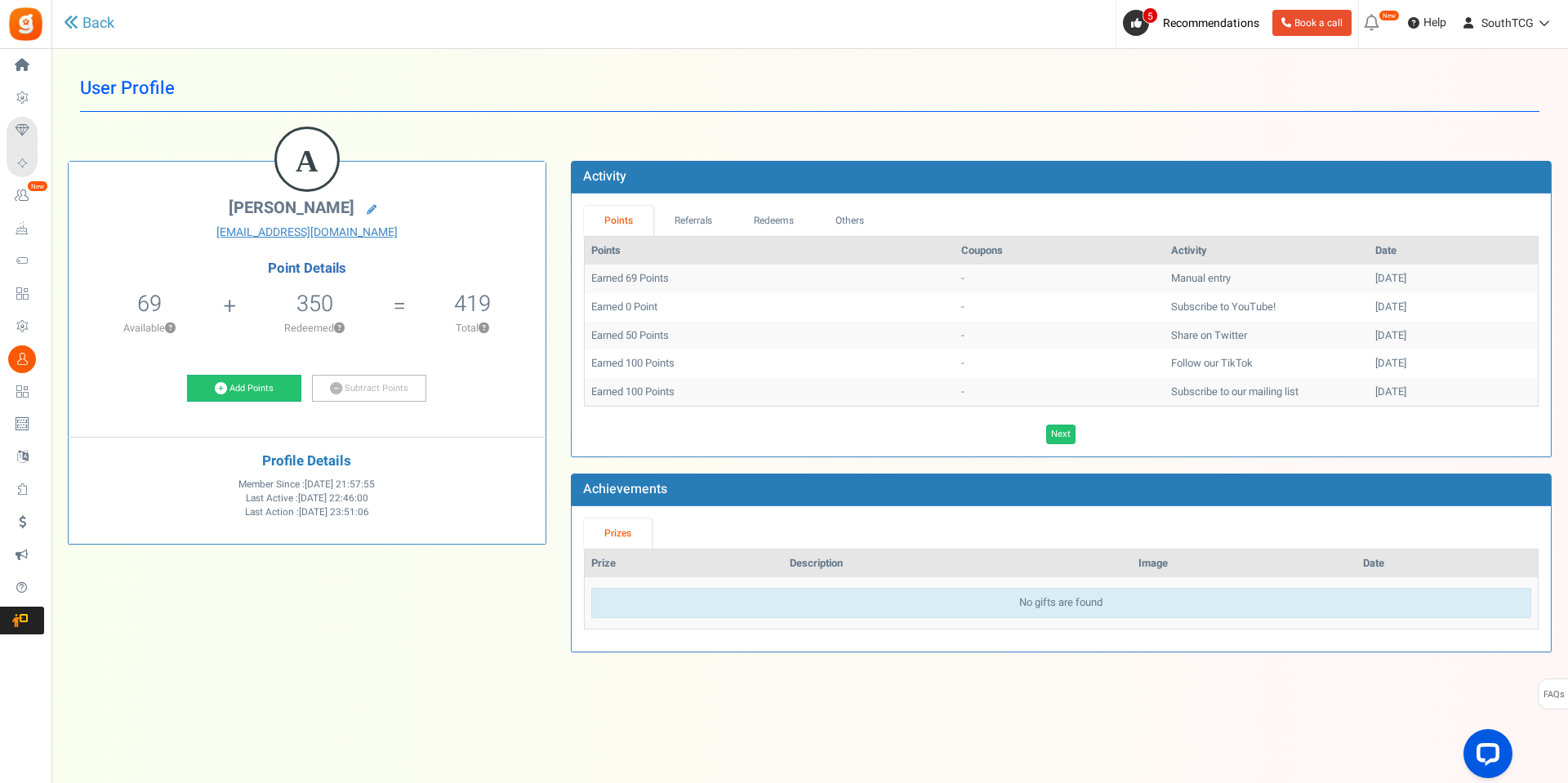
click at [527, 124] on div "User Profile Back A [PERSON_NAME] [EMAIL_ADDRESS][DOMAIN_NAME] Point Details 69…" at bounding box center [810, 367] width 1484 height 604
click at [631, 227] on link "Points" at bounding box center [618, 220] width 70 height 30
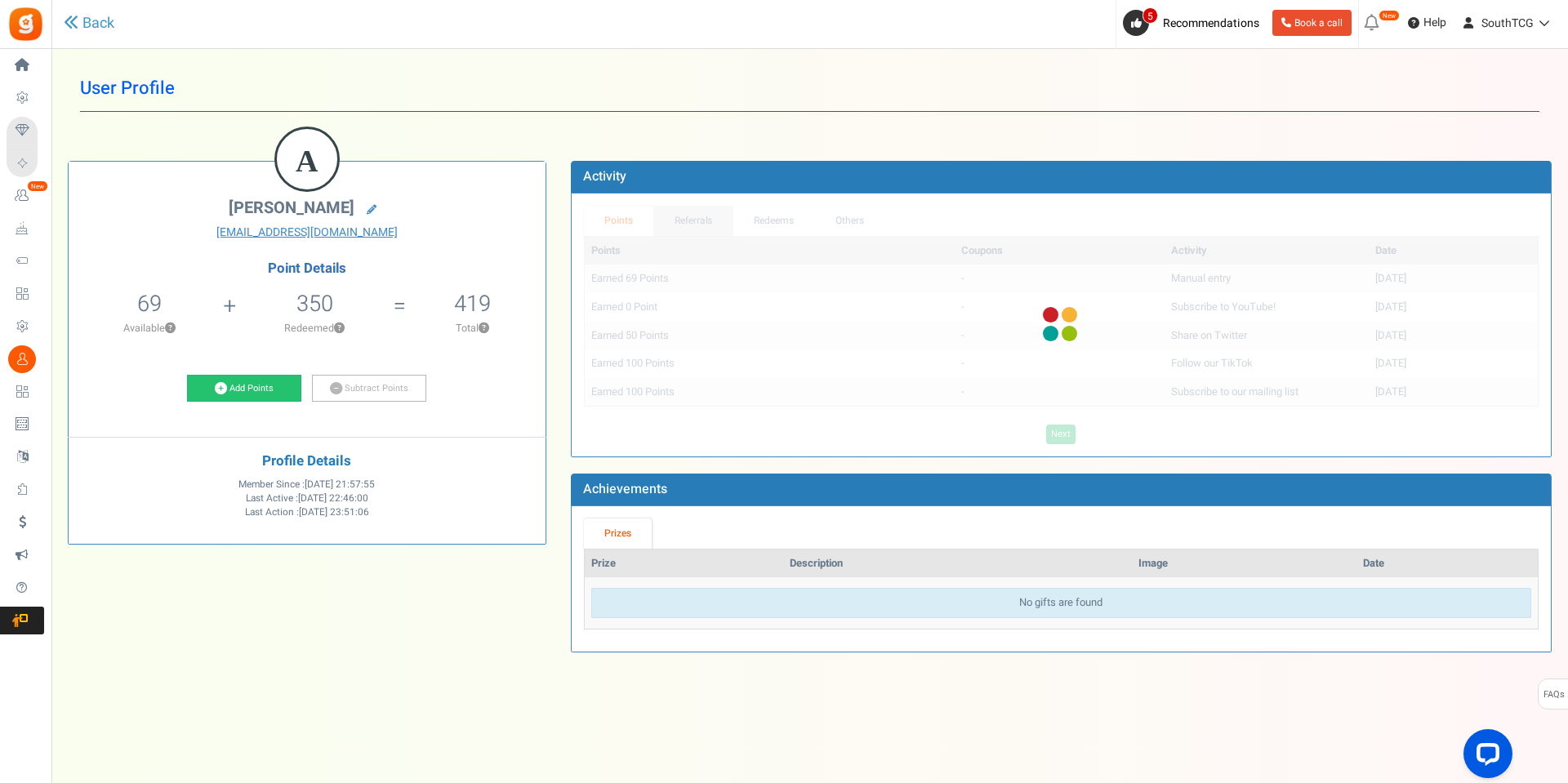
click at [699, 222] on div "Points Referrals Redeems Orders Others Points Coupons Activity Date Earned 69 P…" at bounding box center [1061, 325] width 955 height 239
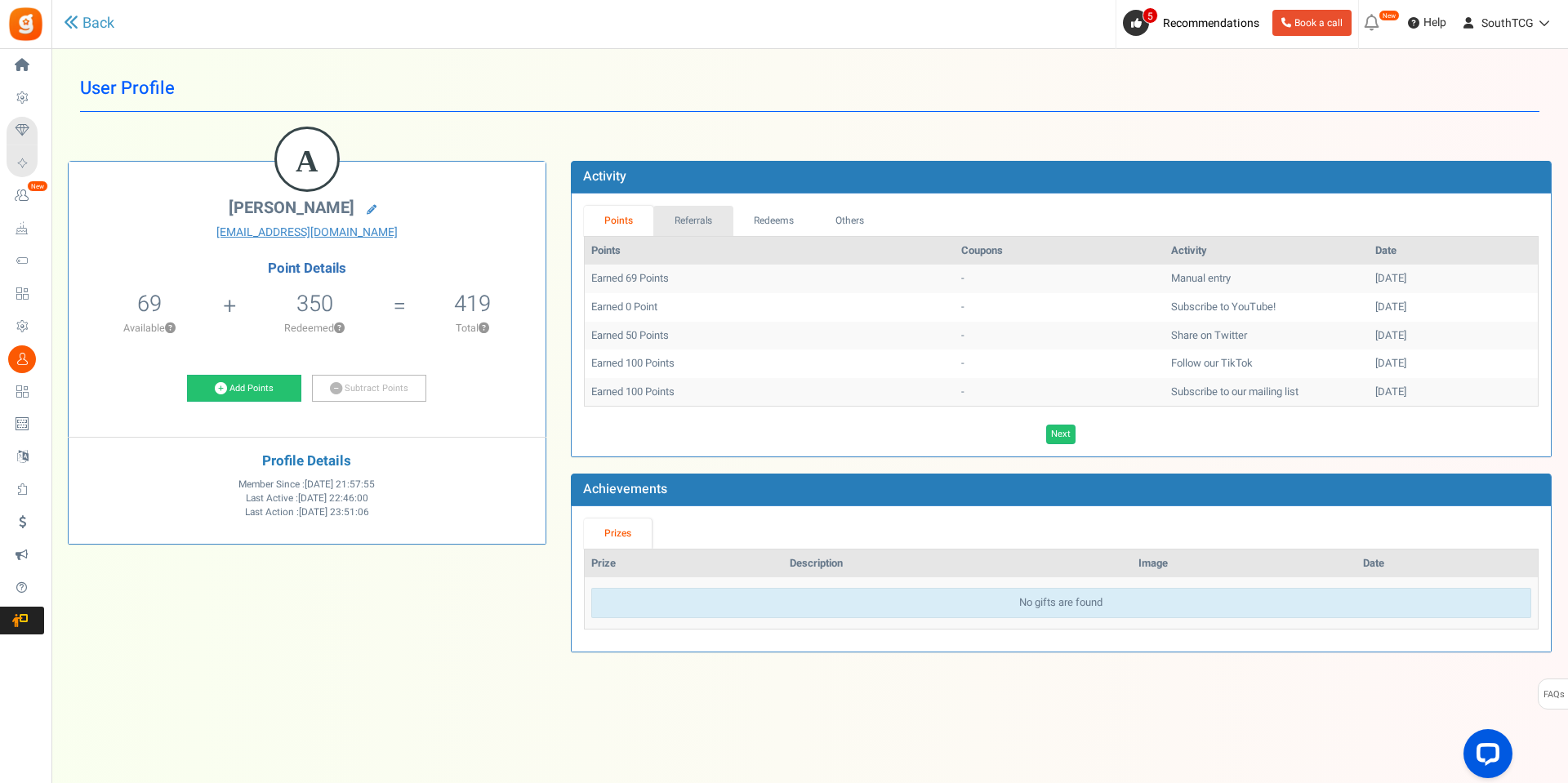
click at [700, 221] on link "Referrals" at bounding box center [693, 220] width 80 height 30
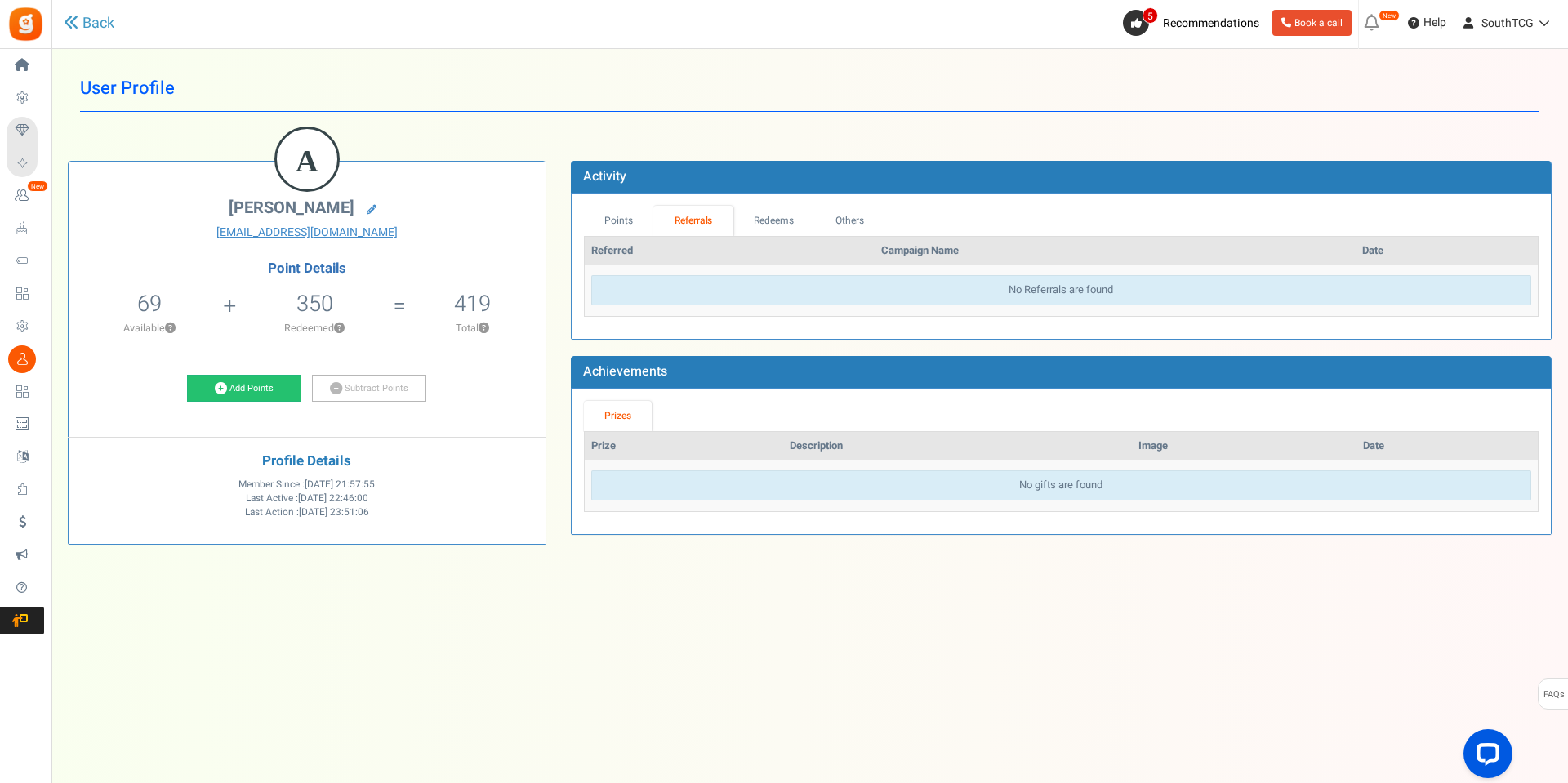
drag, startPoint x: 396, startPoint y: 660, endPoint x: 402, endPoint y: 651, distance: 10.8
click at [400, 656] on div "Under maintenance we will be back soon We apologize for any inconvenience. The …" at bounding box center [810, 359] width 1517 height 620
click at [387, 125] on div "User Profile Back A [PERSON_NAME] [EMAIL_ADDRESS][DOMAIN_NAME] Point Details 69…" at bounding box center [810, 313] width 1484 height 496
click at [825, 579] on div "Under maintenance we will be back soon We apologize for any inconvenience. The …" at bounding box center [810, 359] width 1517 height 620
click at [511, 751] on html "Install now Back to Home Back to program setup Home Settings Campaigns Purchase…" at bounding box center [784, 375] width 1568 height 751
